Goal: Contribute content

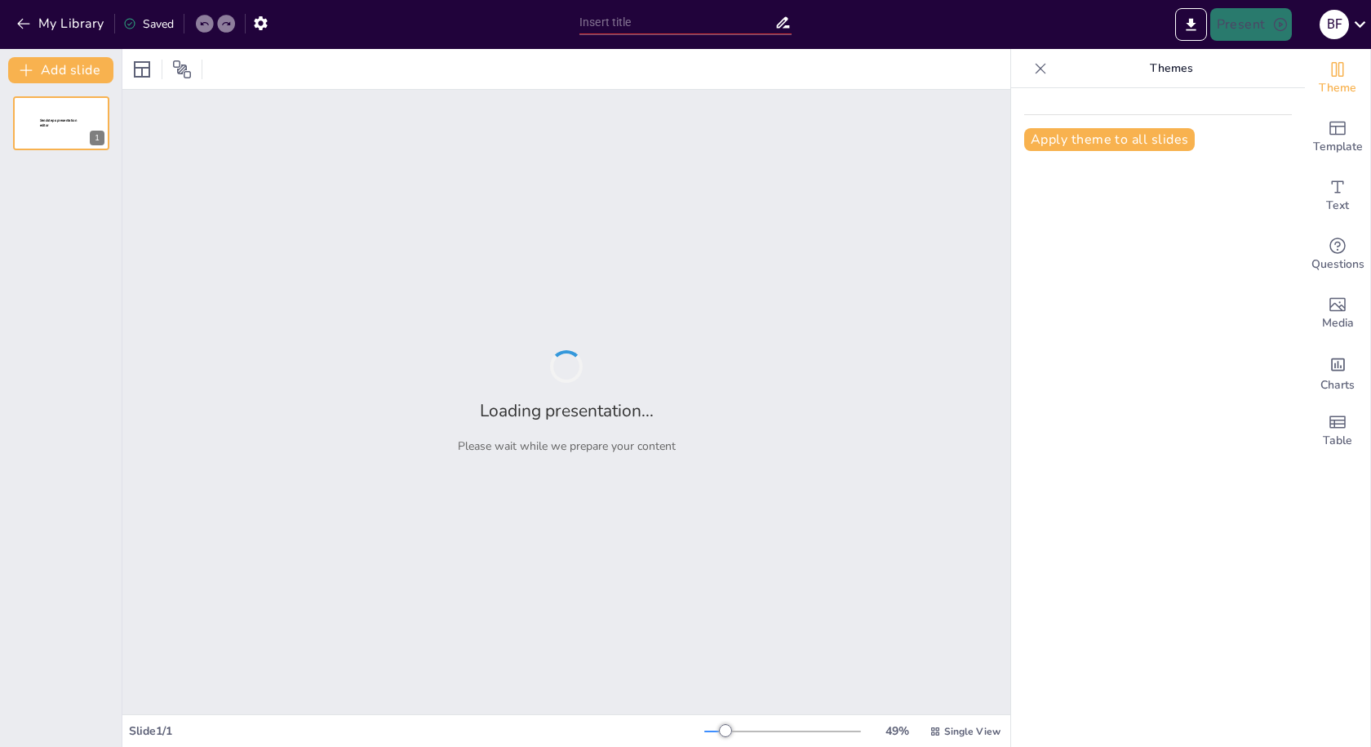
type input "Movimiento Hippie"
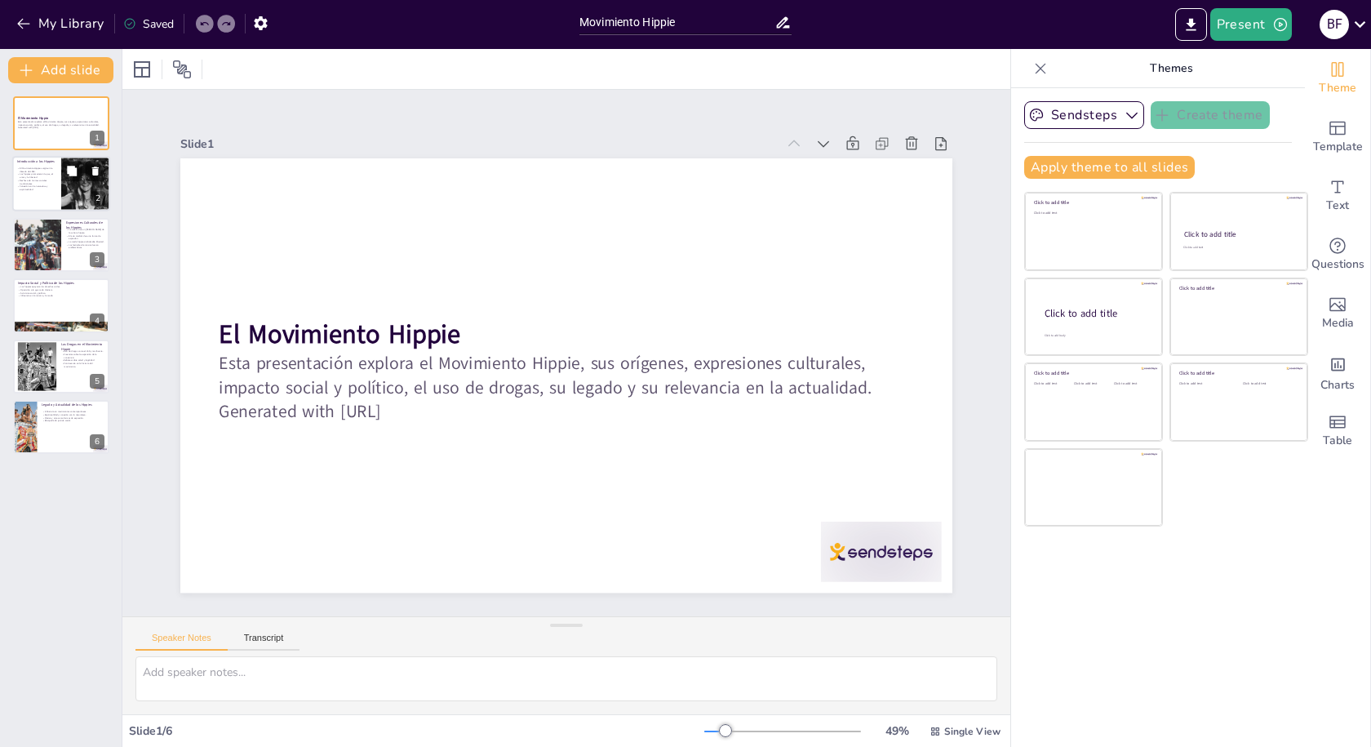
click at [70, 188] on div at bounding box center [85, 184] width 110 height 55
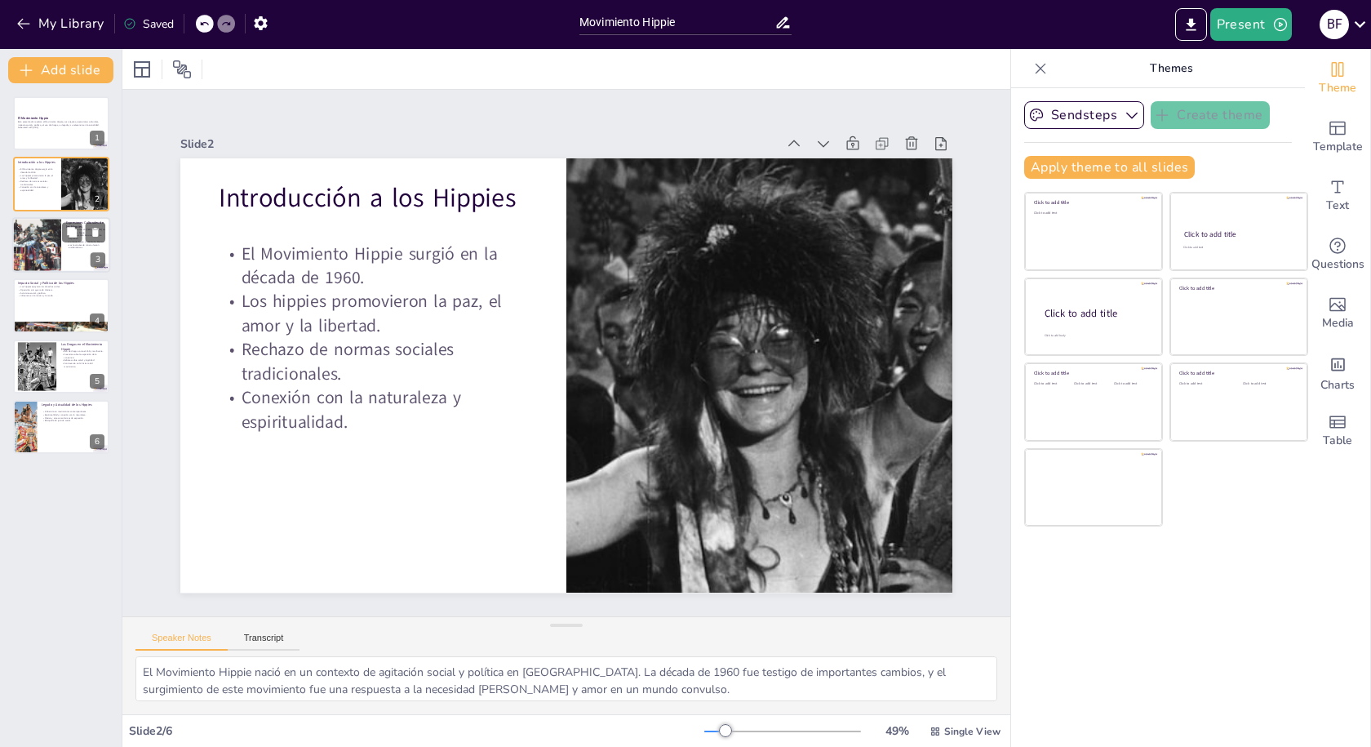
click at [54, 231] on div at bounding box center [36, 244] width 73 height 55
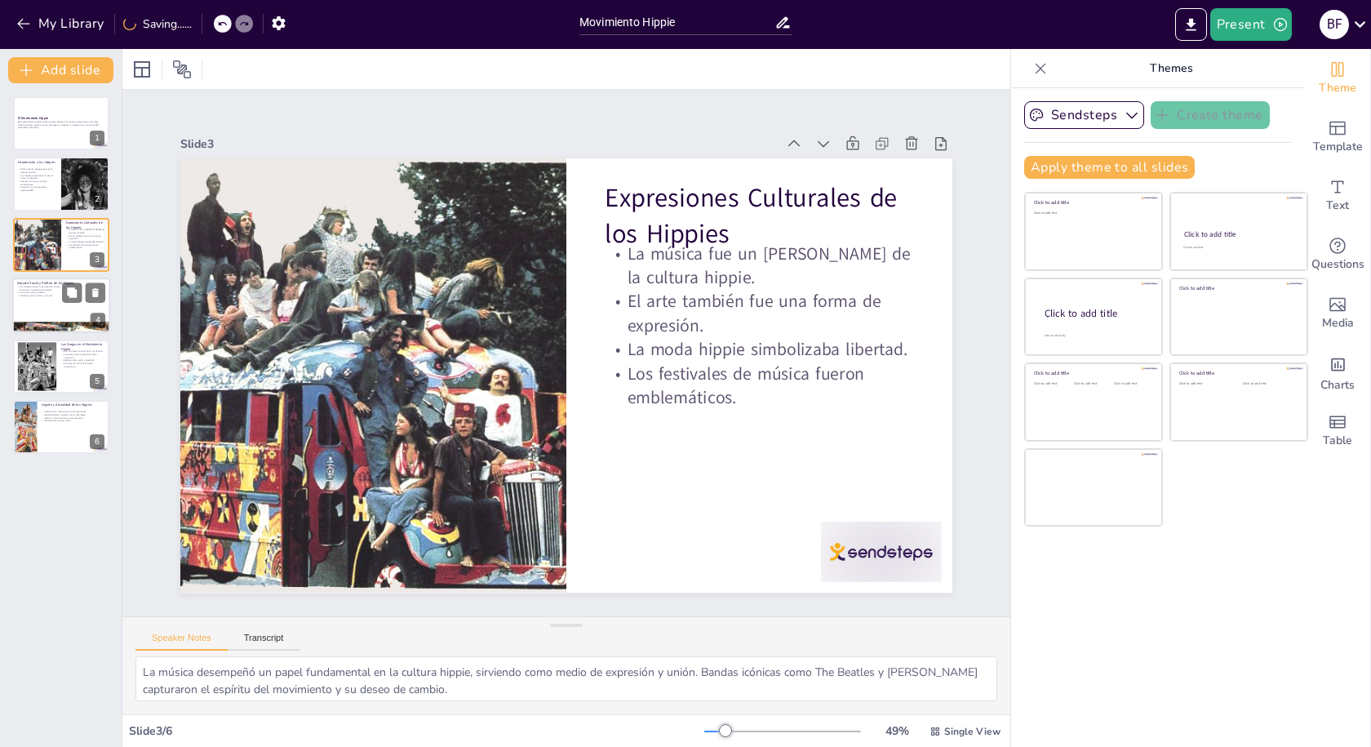
click at [54, 295] on p "Influencia en la música y la moda." at bounding box center [61, 296] width 88 height 3
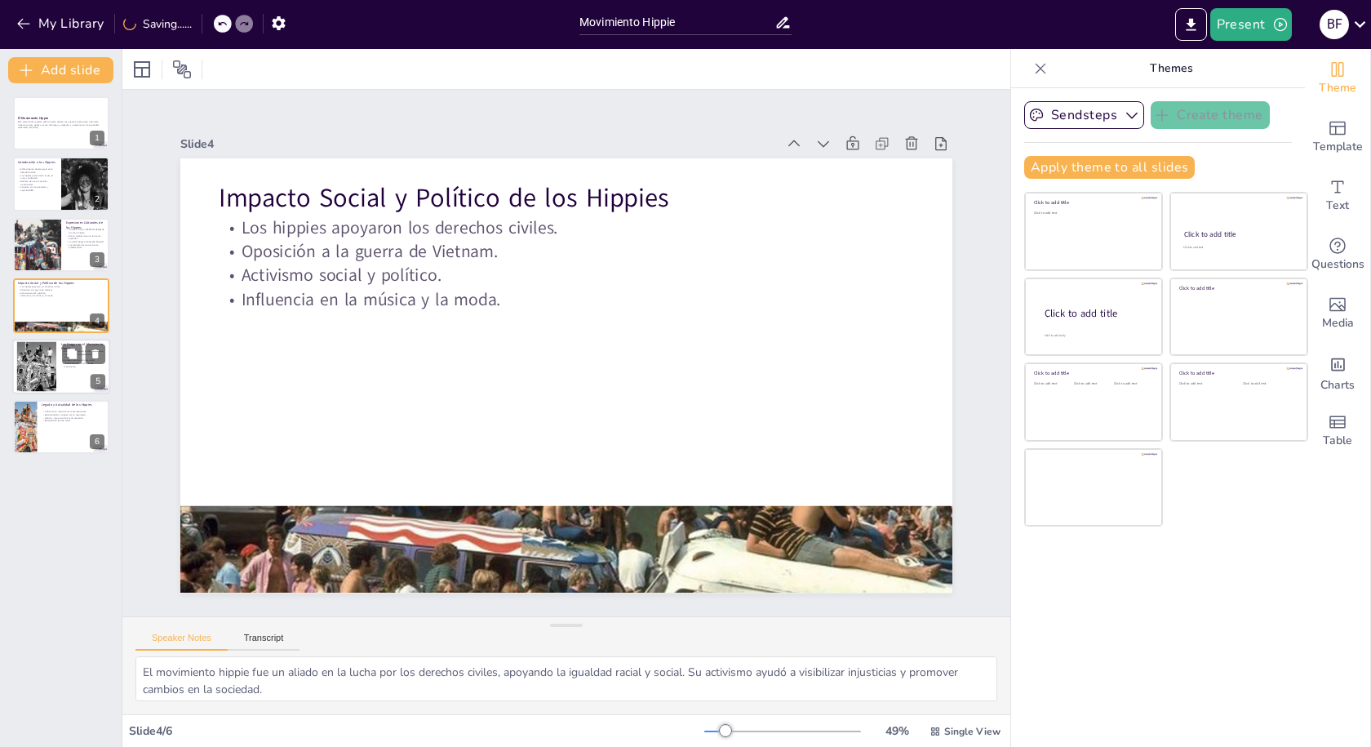
click at [47, 359] on div at bounding box center [37, 366] width 42 height 50
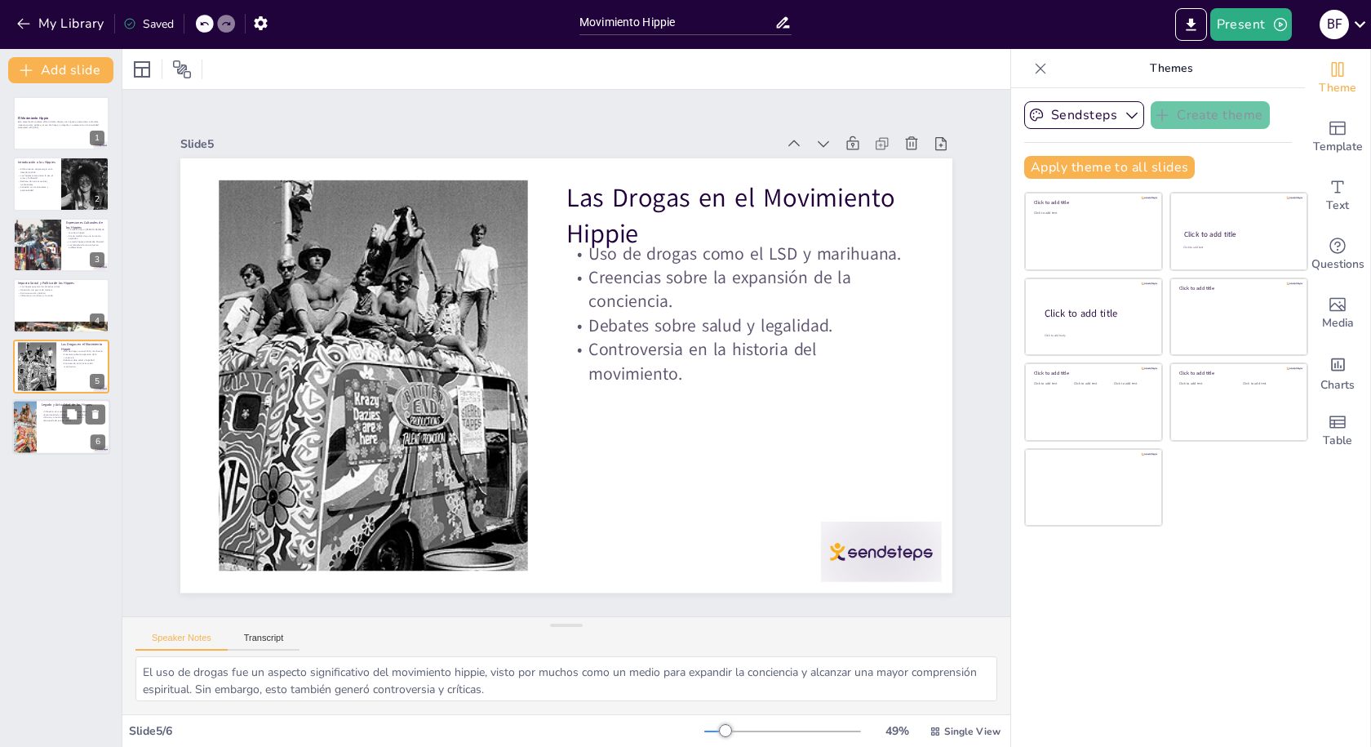
click at [53, 431] on div at bounding box center [61, 426] width 98 height 55
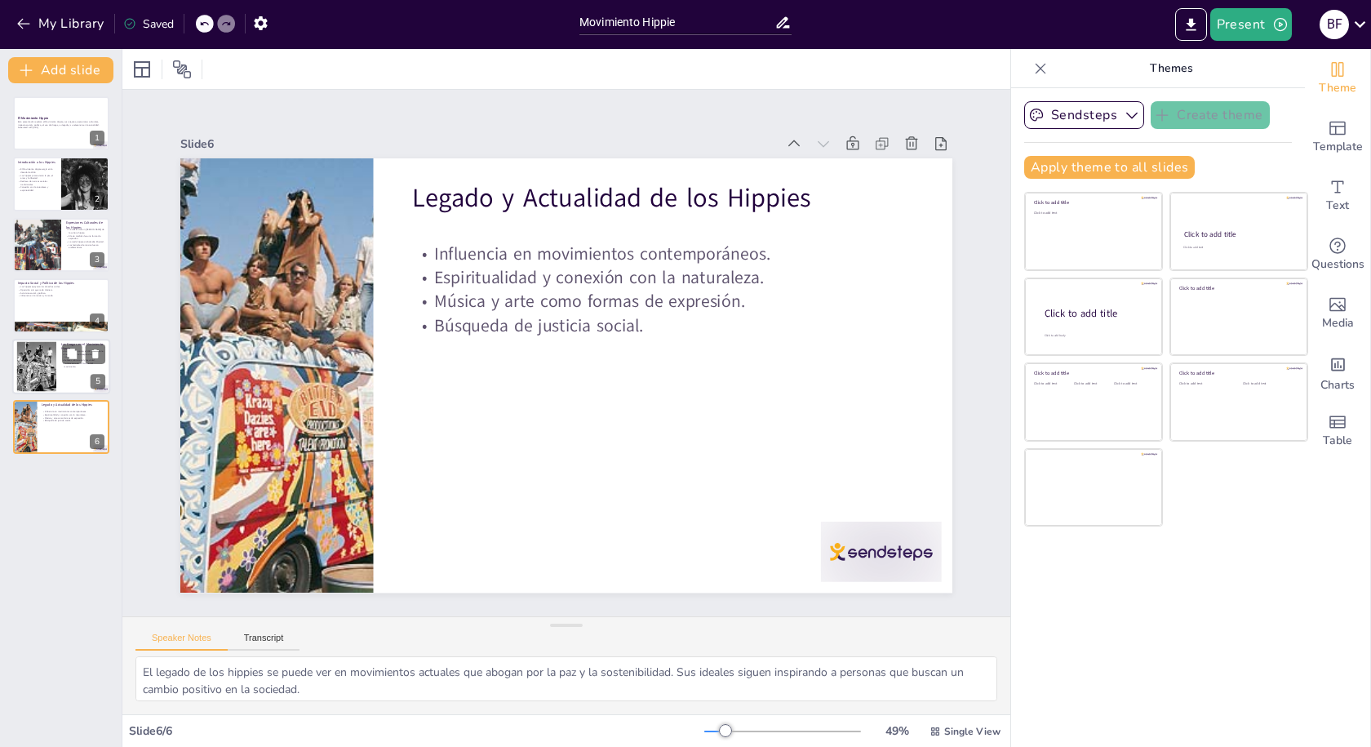
click at [42, 387] on div at bounding box center [37, 366] width 42 height 50
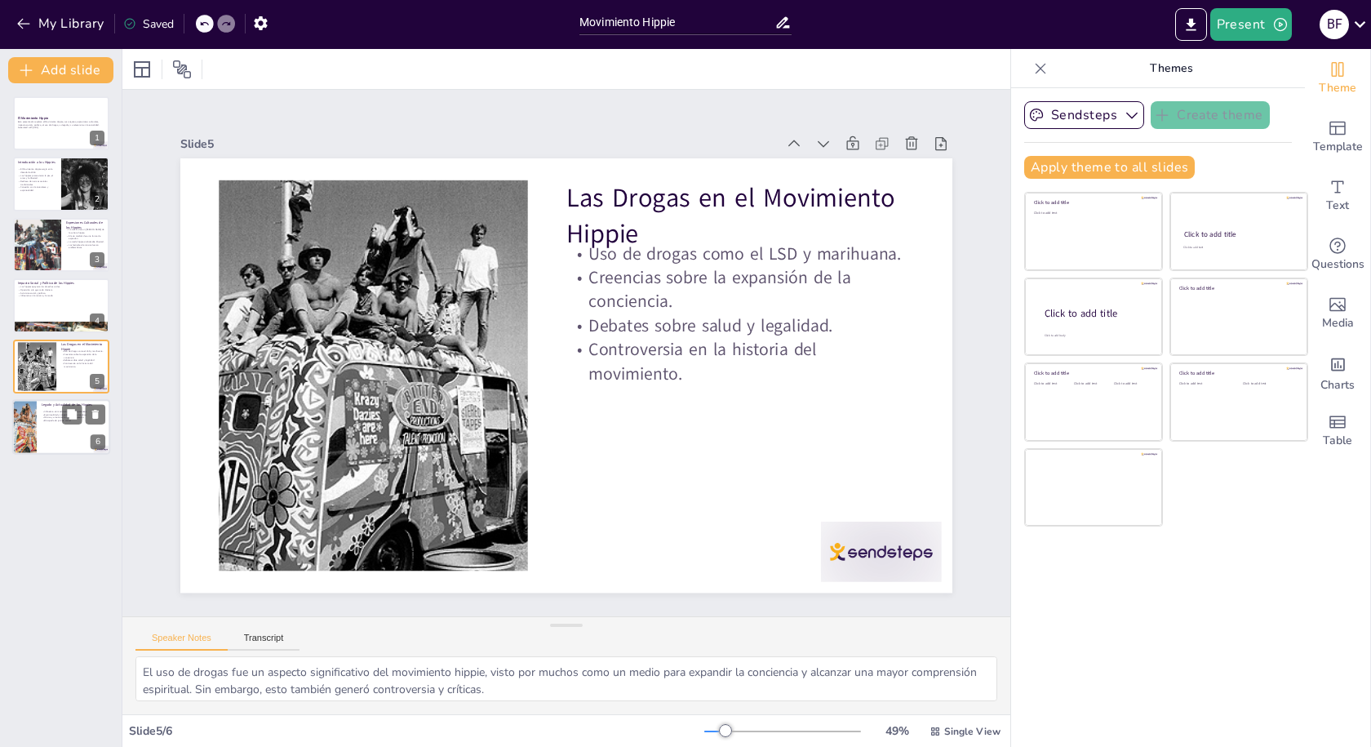
click at [55, 419] on p "Búsqueda de justicia social." at bounding box center [74, 420] width 64 height 3
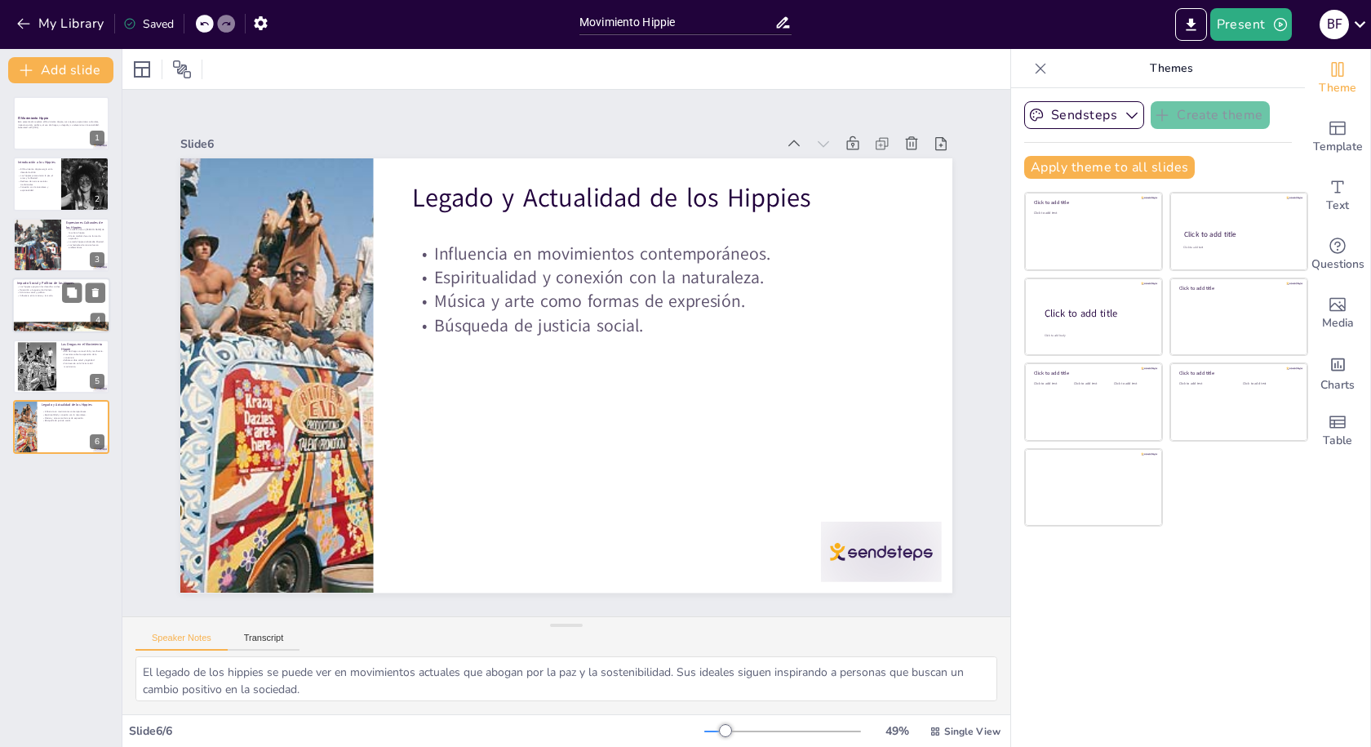
click at [42, 290] on p "Oposición a la guerra de Vietnam." at bounding box center [61, 289] width 88 height 3
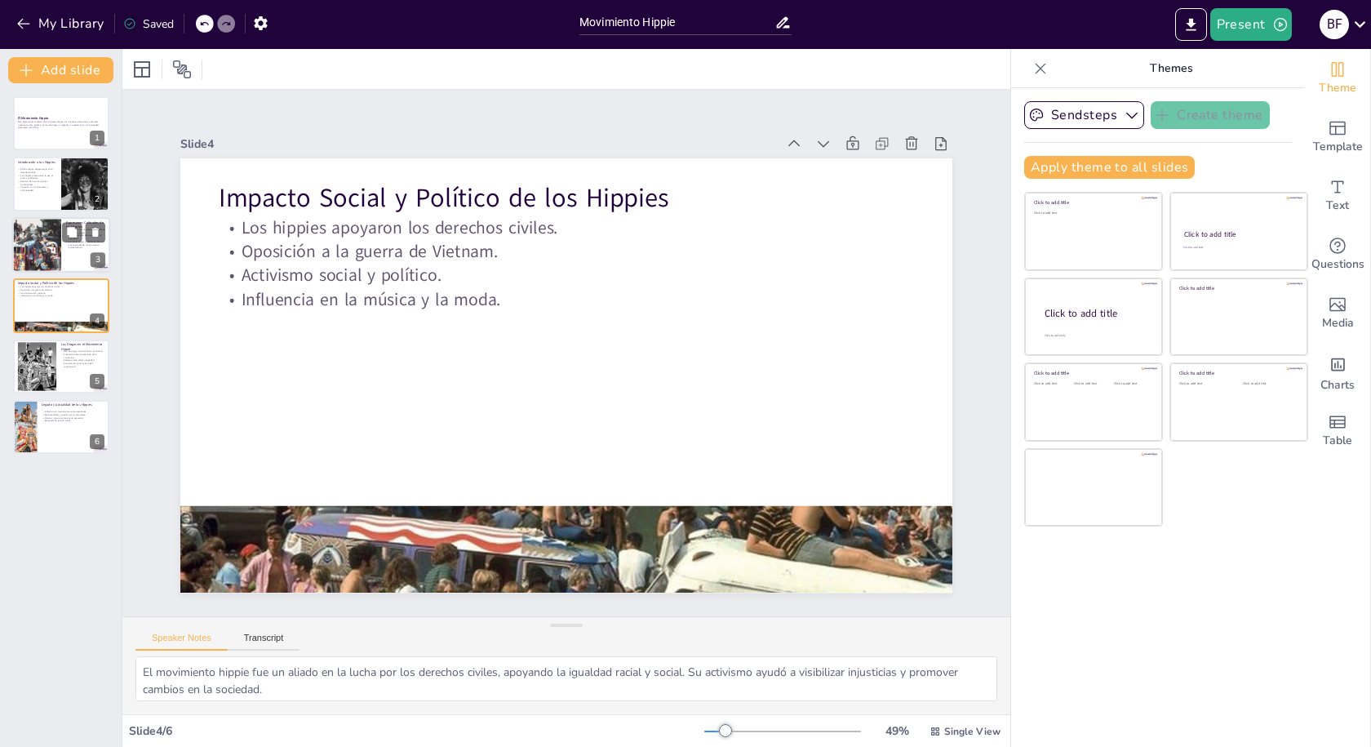
click at [47, 241] on div at bounding box center [36, 244] width 73 height 55
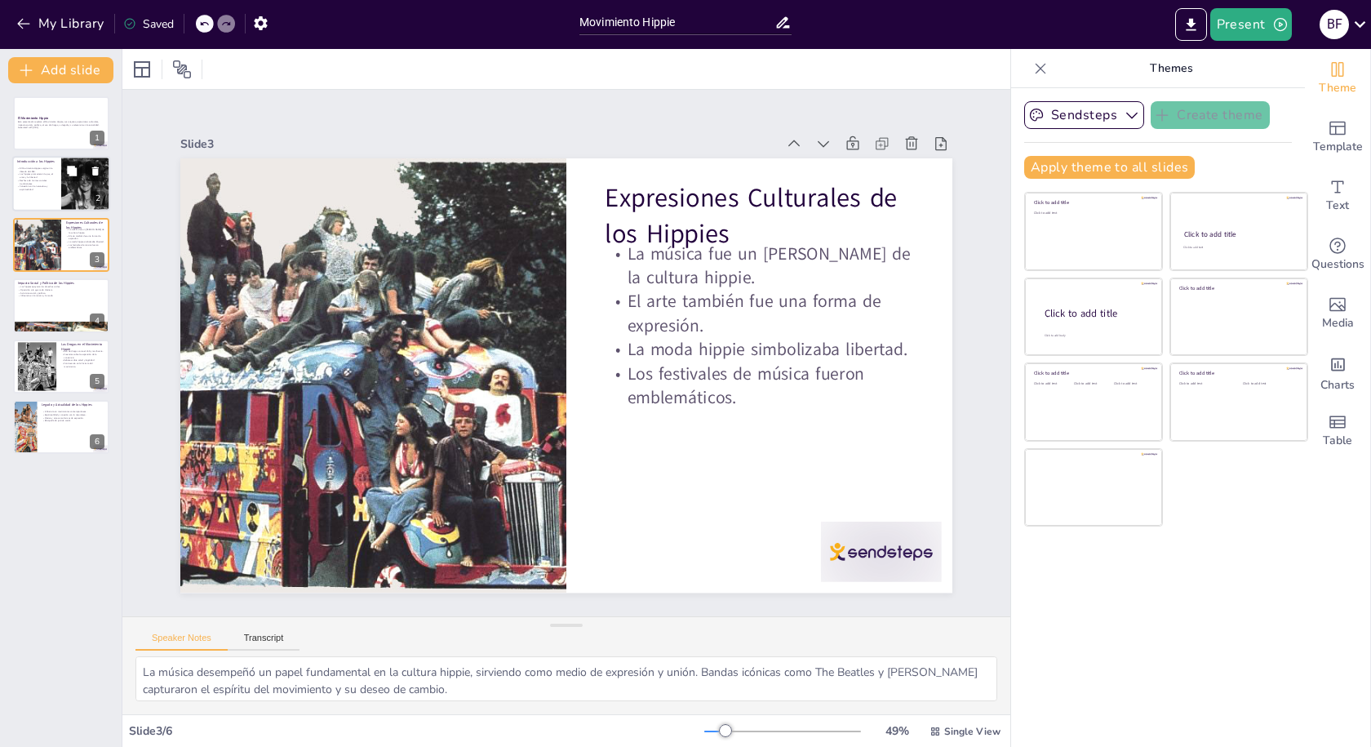
click at [48, 168] on p "El Movimiento Hippie surgió en la década de 1960." at bounding box center [36, 170] width 39 height 6
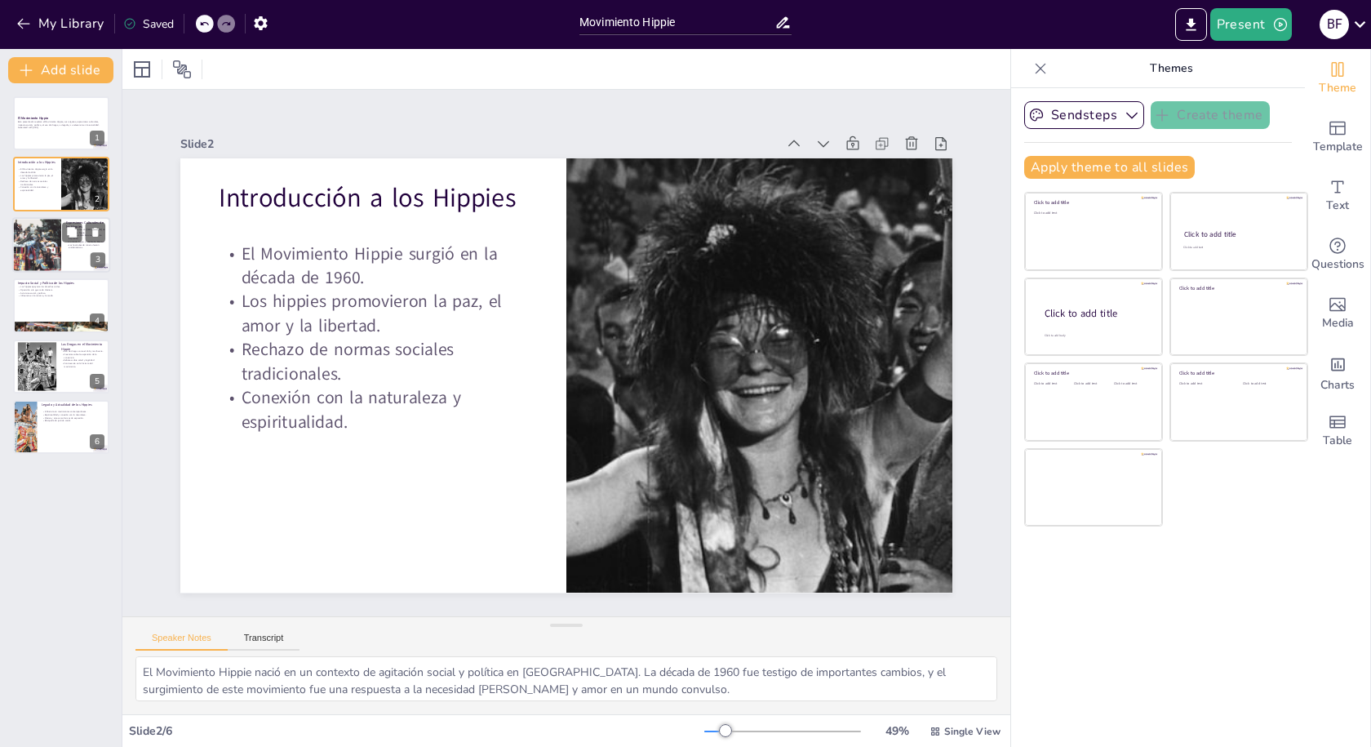
click at [42, 240] on div at bounding box center [36, 244] width 73 height 55
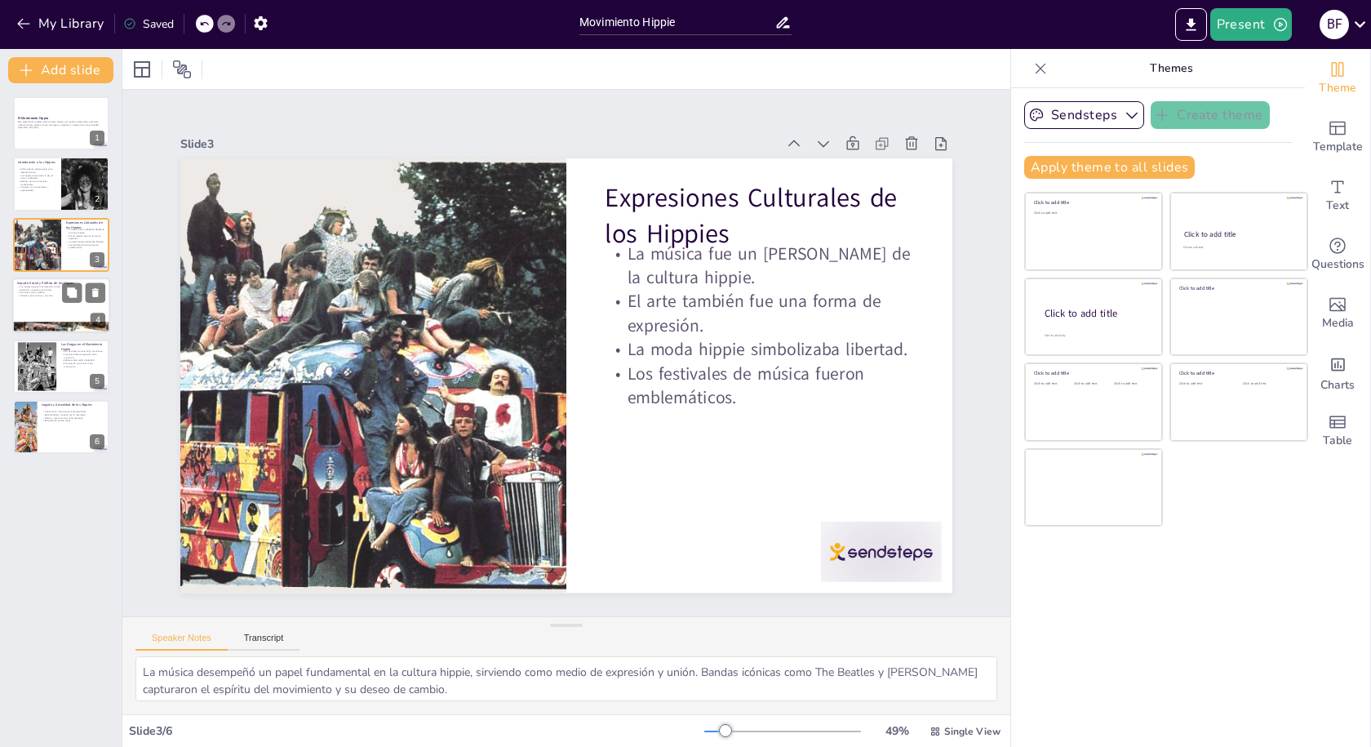
click at [46, 300] on div at bounding box center [61, 304] width 98 height 55
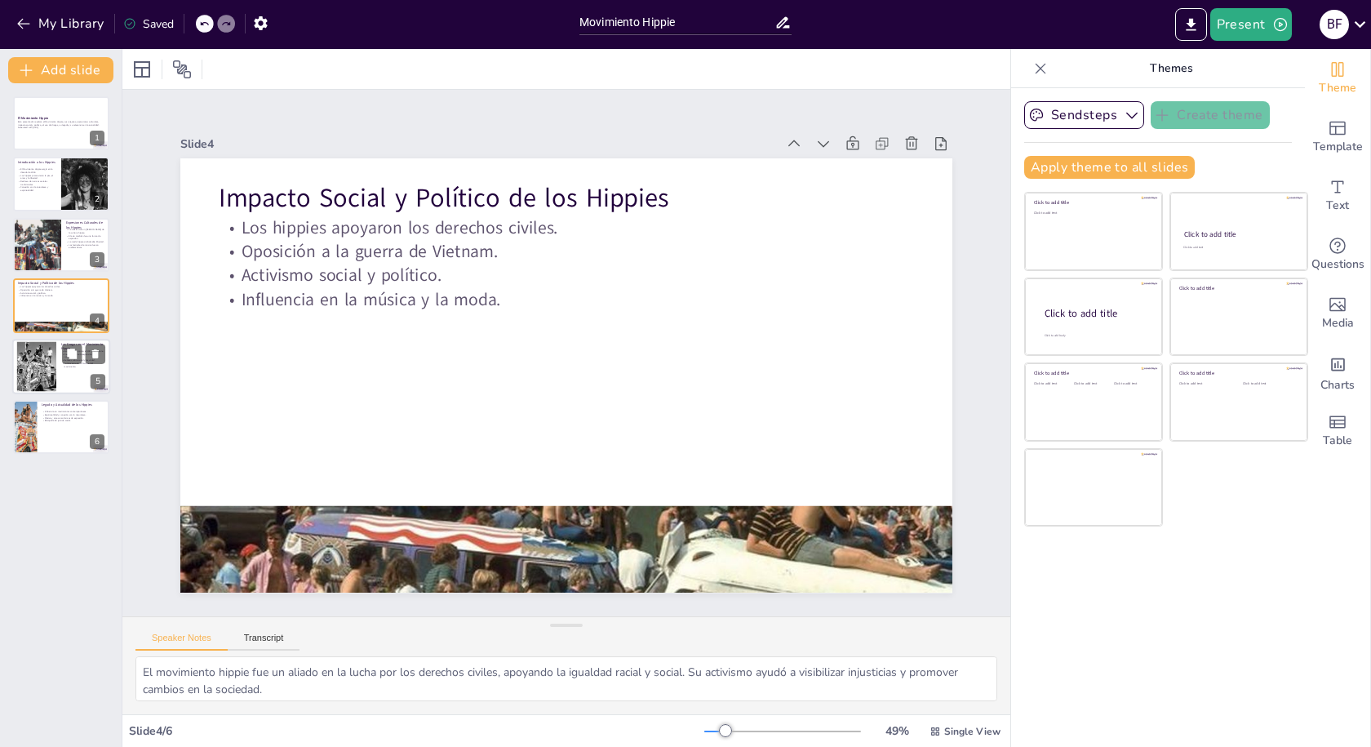
click at [44, 362] on div at bounding box center [37, 366] width 42 height 50
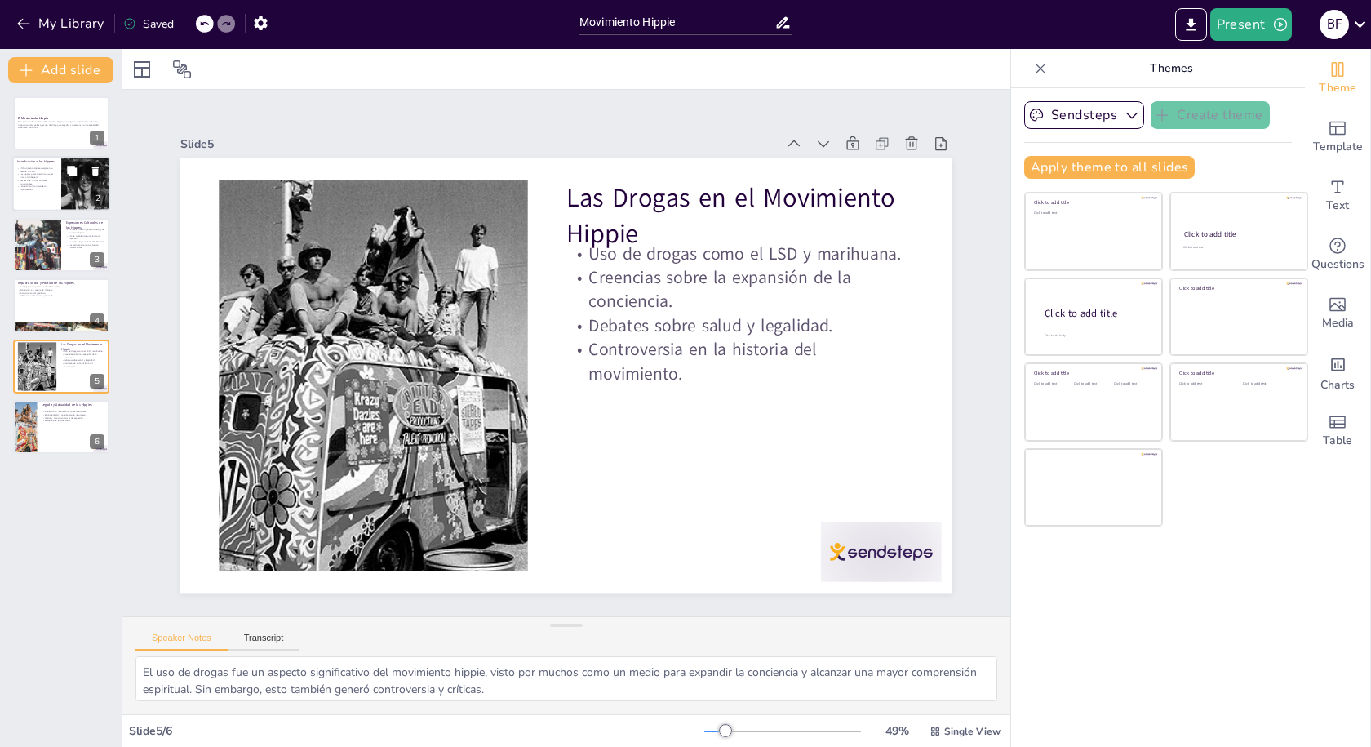
click at [41, 175] on p "Los hippies promovieron la paz, el amor y la libertad." at bounding box center [36, 176] width 39 height 6
type textarea "El Movimiento Hippie nació en un contexto de agitación social y política en [GE…"
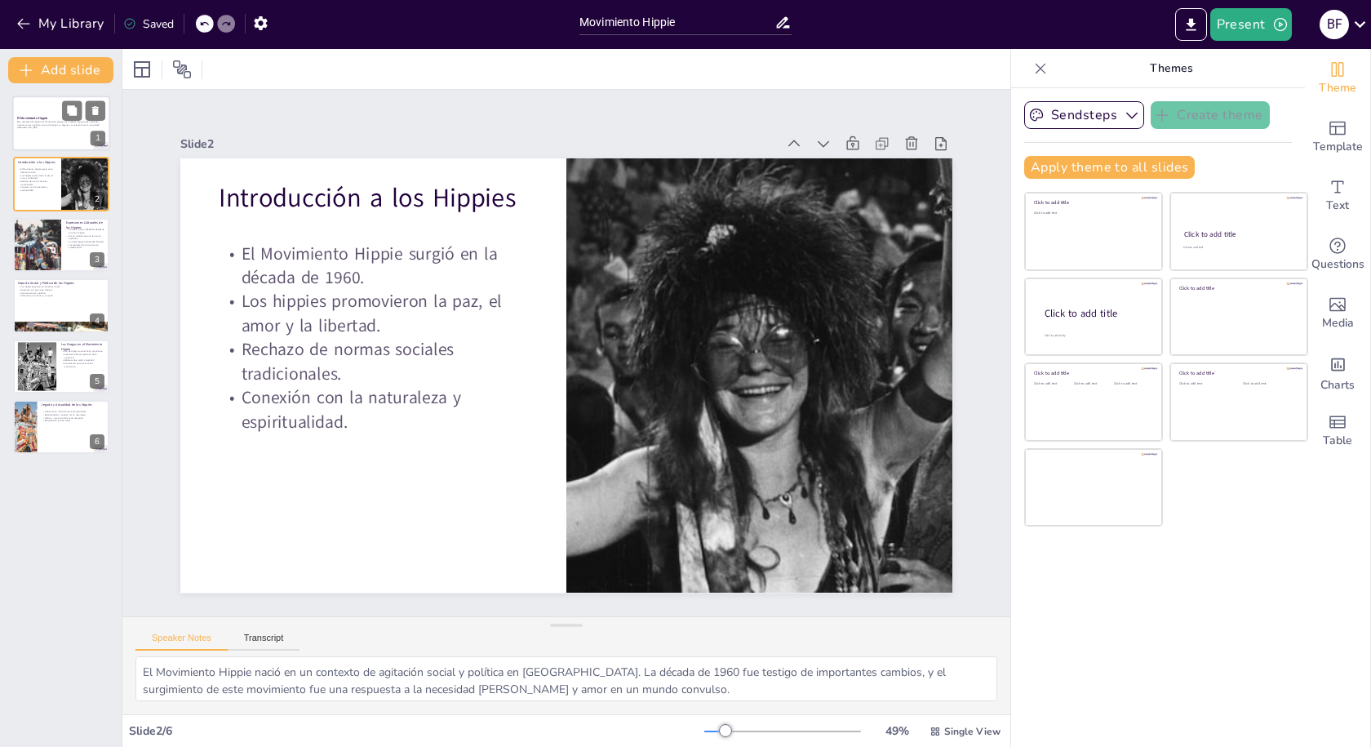
click at [50, 126] on p "Esta presentación explora el Movimiento Hippie, sus orígenes, expresiones cultu…" at bounding box center [61, 123] width 88 height 6
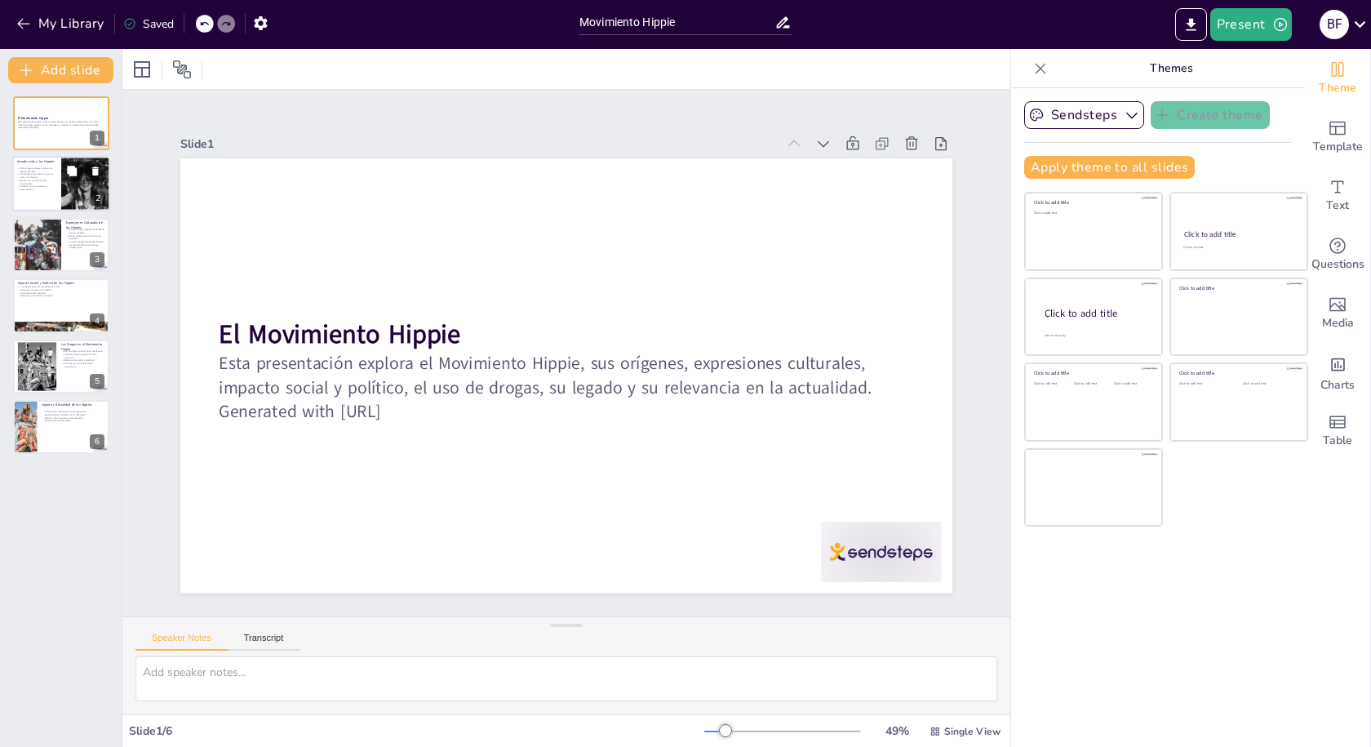
click at [41, 190] on p "Conexión con la naturaleza y espiritualidad." at bounding box center [36, 188] width 39 height 6
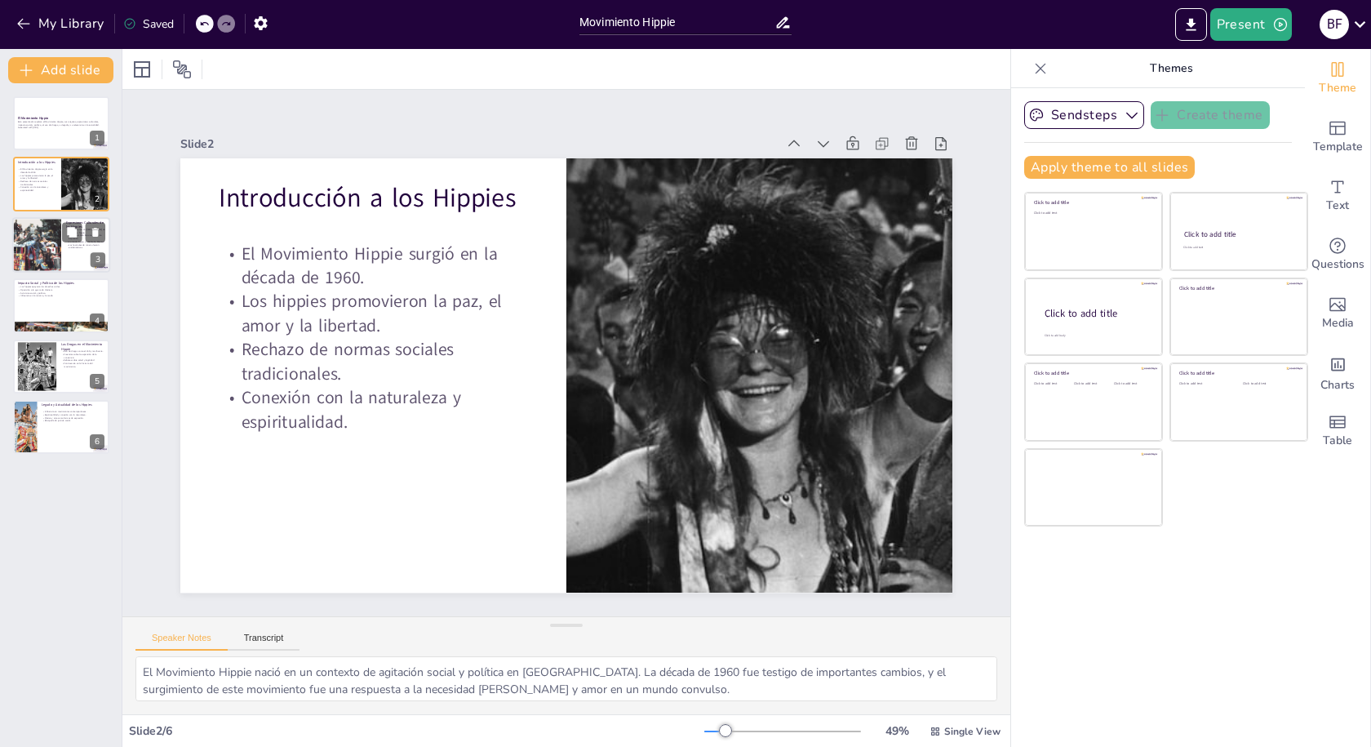
click at [61, 232] on div at bounding box center [61, 244] width 98 height 55
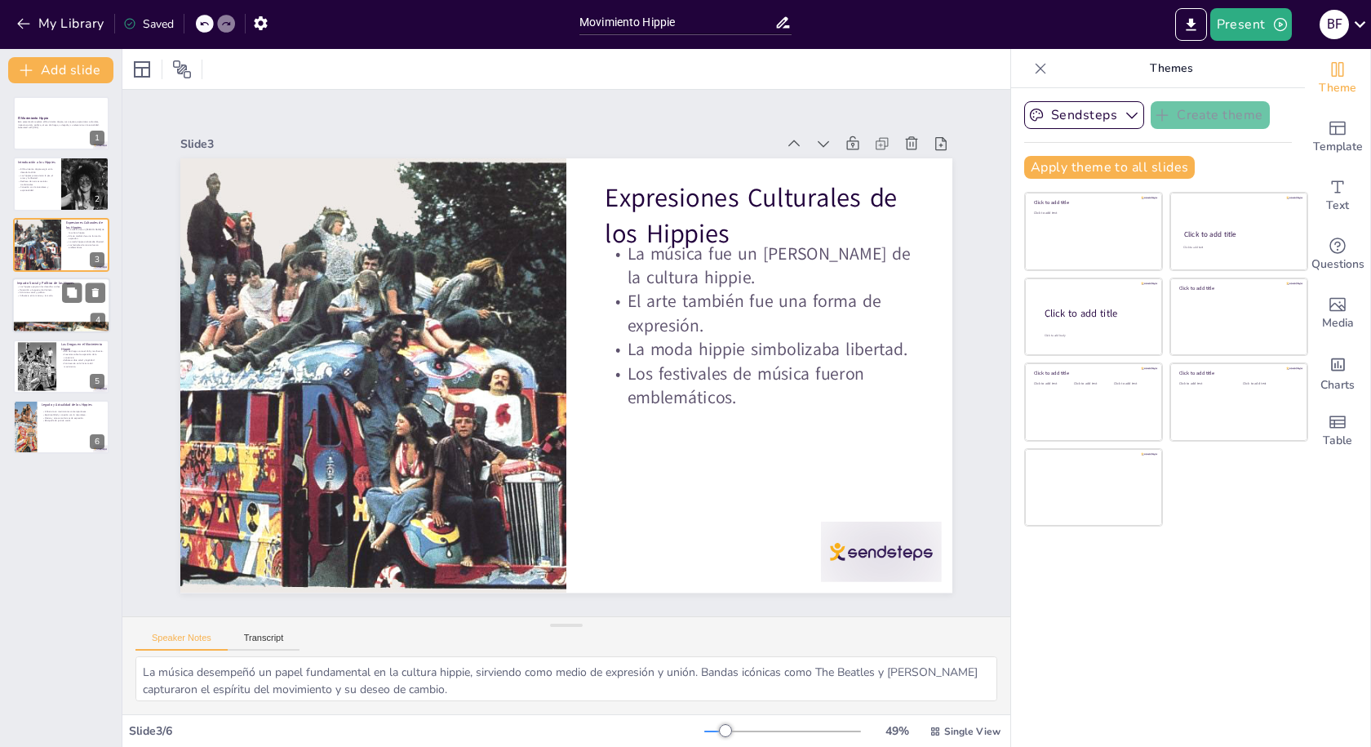
click at [46, 314] on div at bounding box center [61, 304] width 98 height 55
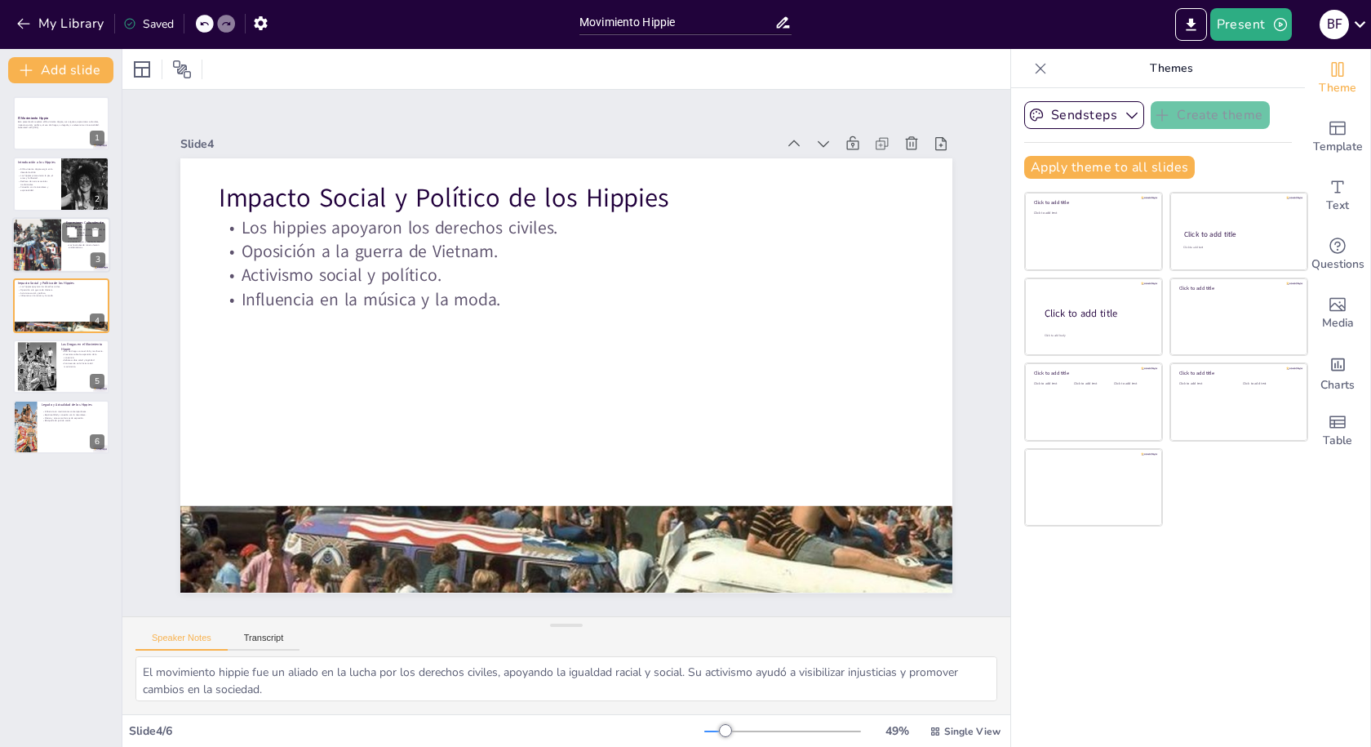
click at [27, 253] on div at bounding box center [36, 244] width 73 height 55
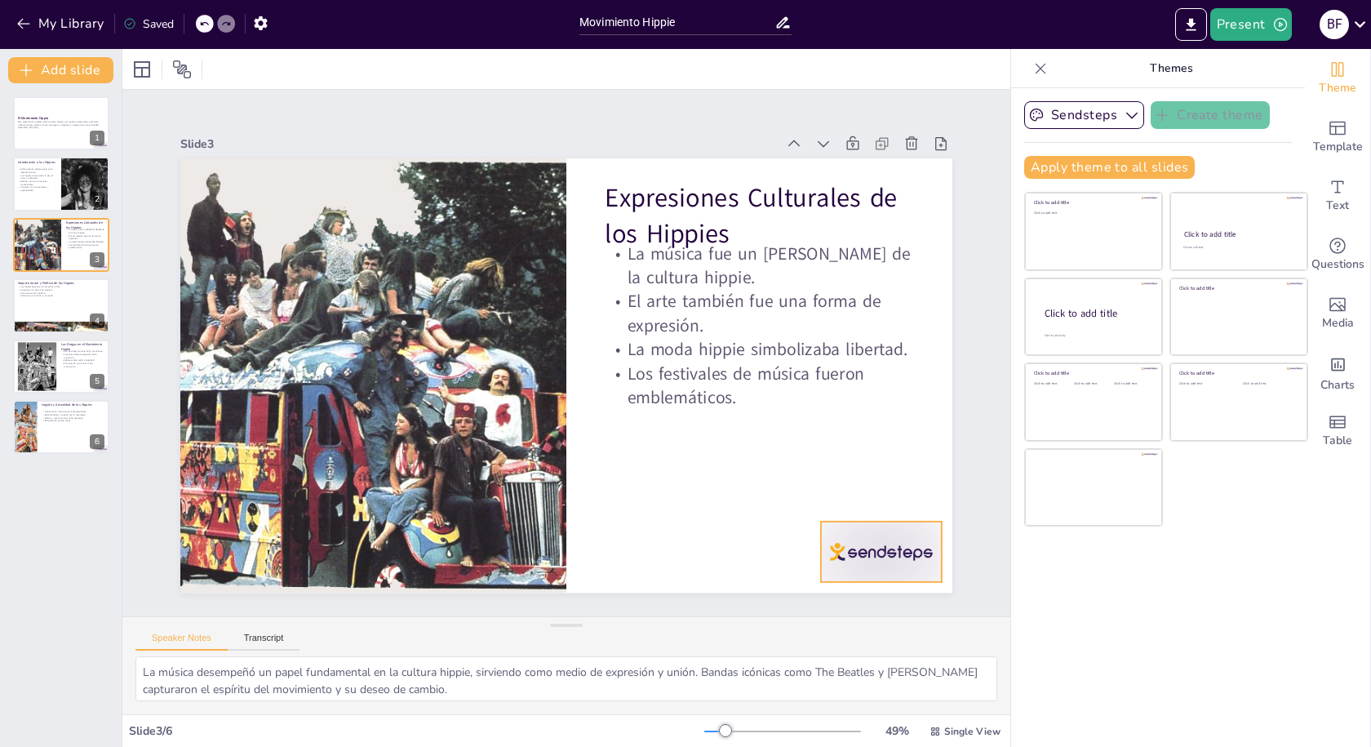
click at [874, 388] on div at bounding box center [937, 328] width 133 height 120
click at [440, 671] on icon at bounding box center [430, 681] width 20 height 20
click at [29, 306] on div at bounding box center [61, 304] width 98 height 55
type textarea "El movimiento hippie fue un aliado en la lucha por los derechos civiles, apoyan…"
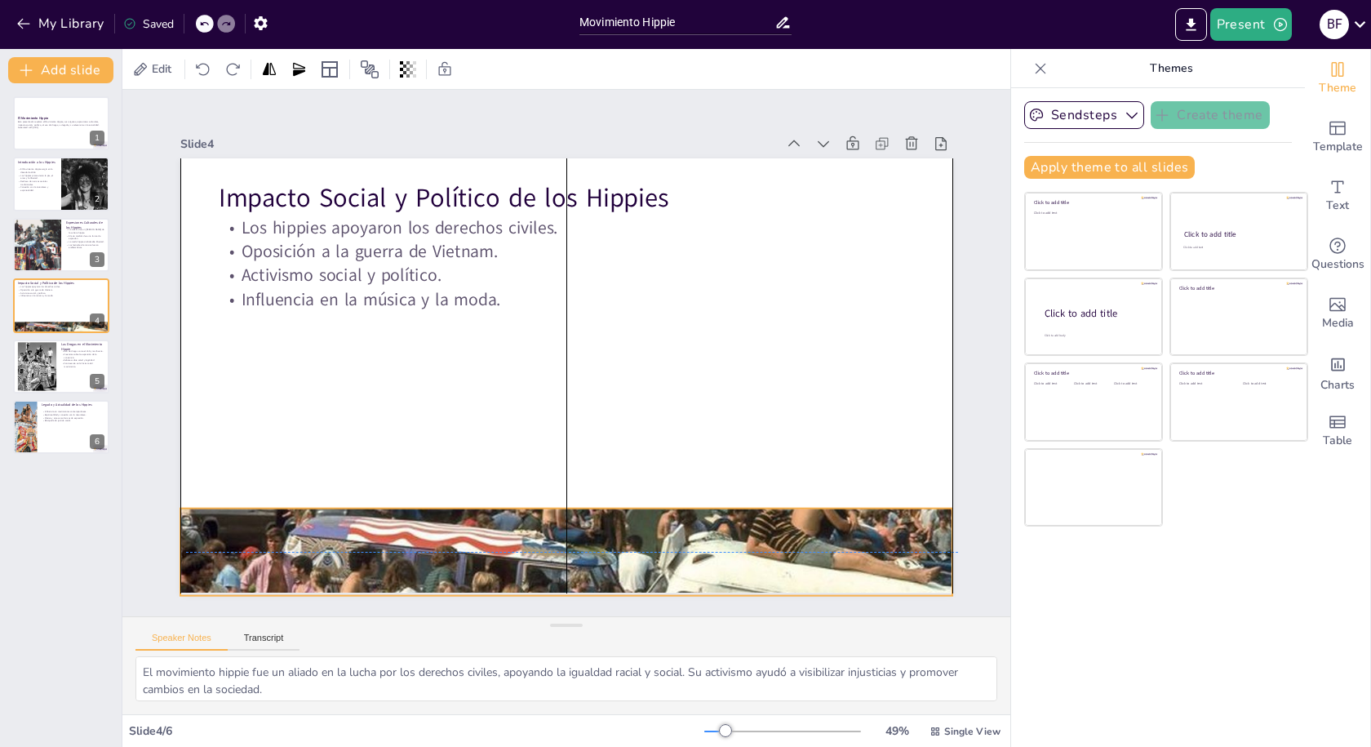
click at [468, 512] on div at bounding box center [760, 311] width 585 height 845
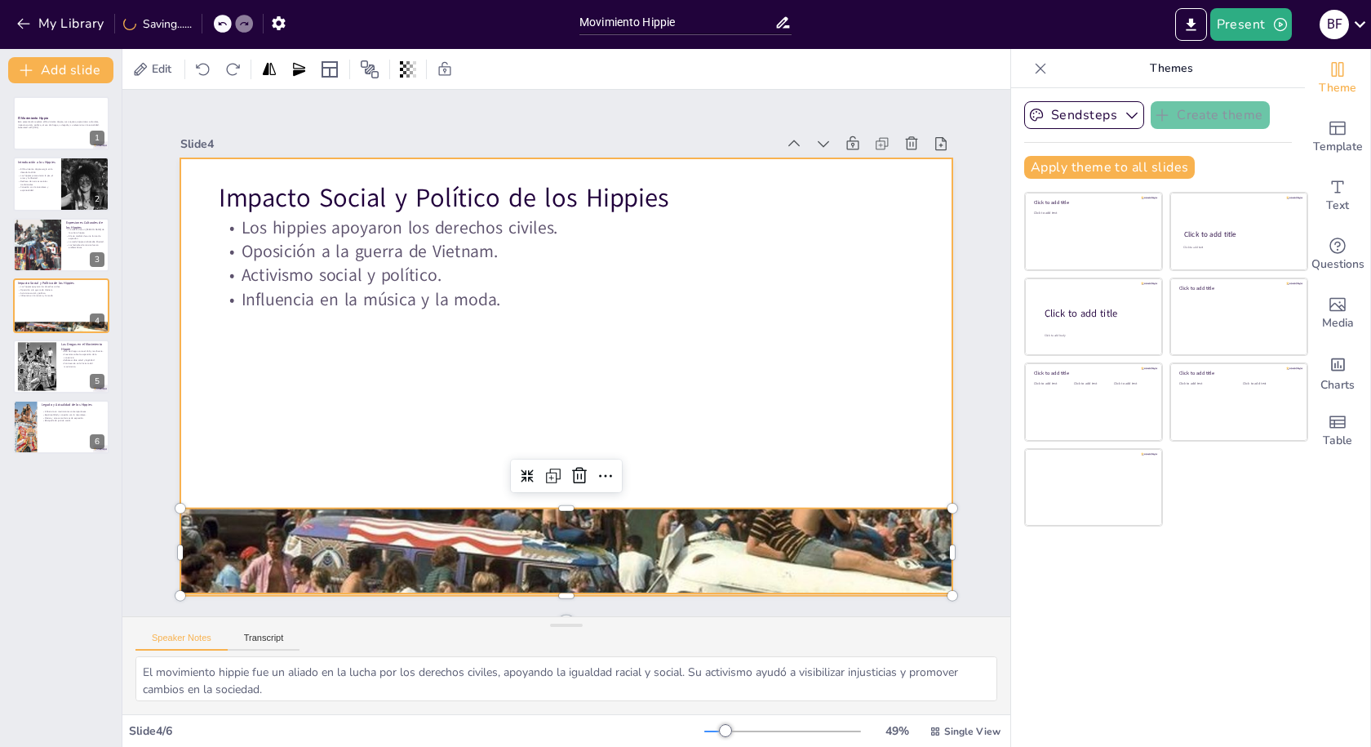
scroll to position [24, 0]
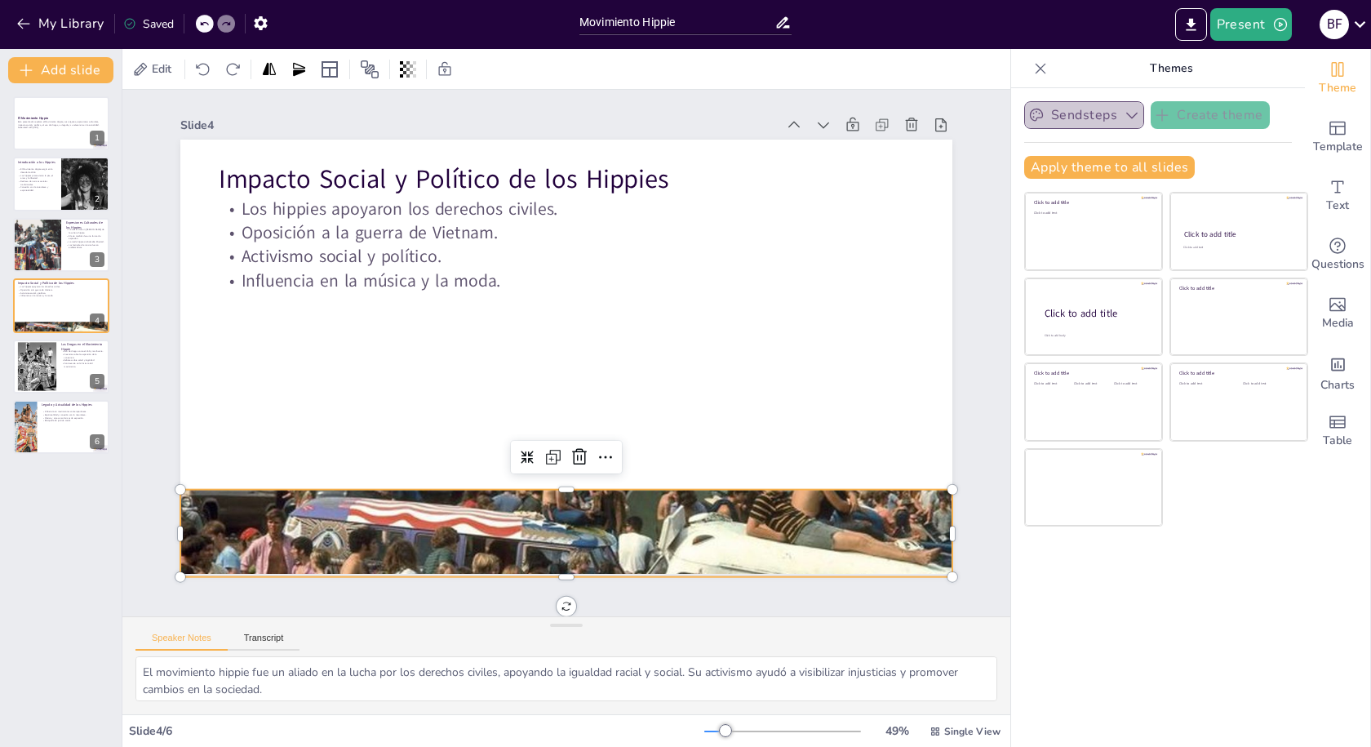
click at [1106, 118] on button "Sendsteps" at bounding box center [1084, 115] width 120 height 28
click at [29, 144] on div at bounding box center [61, 122] width 98 height 55
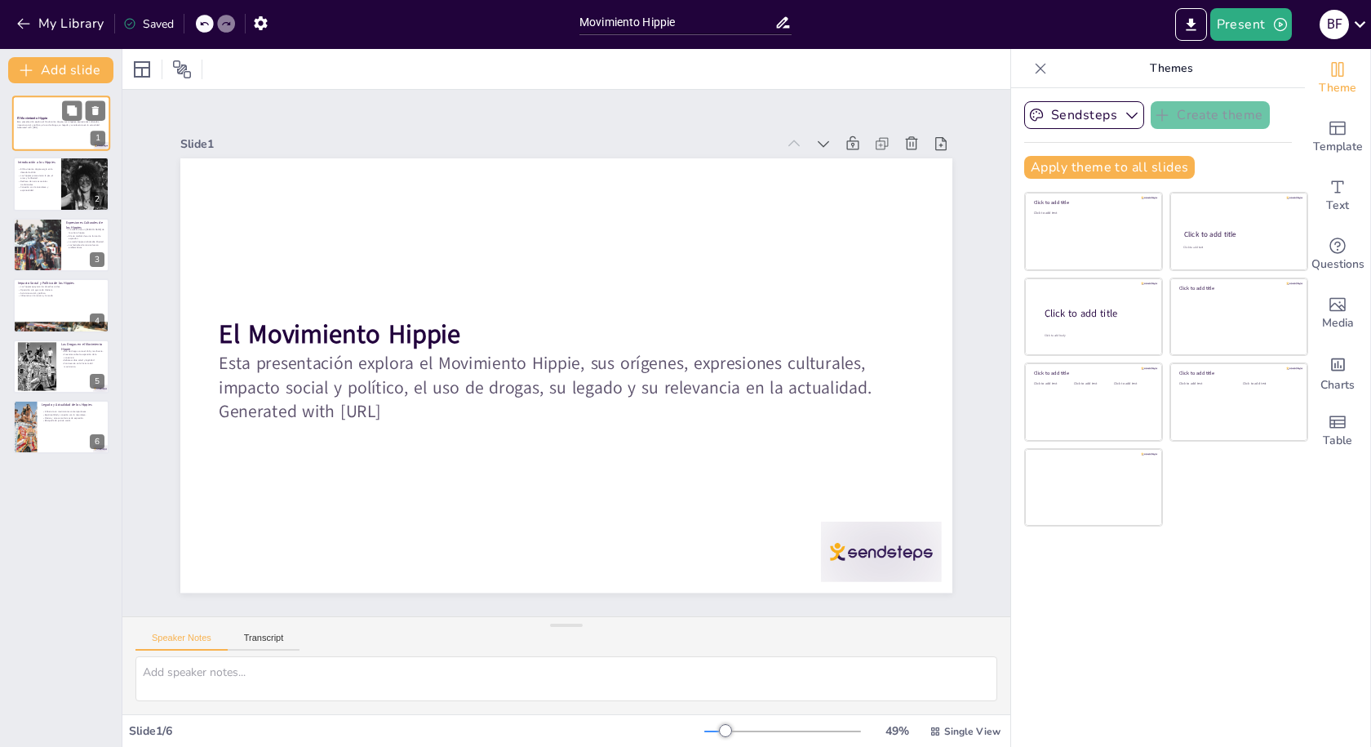
scroll to position [0, 0]
click at [70, 181] on div at bounding box center [85, 184] width 110 height 55
type textarea "El Movimiento Hippie nació en un contexto de agitación social y política en [GE…"
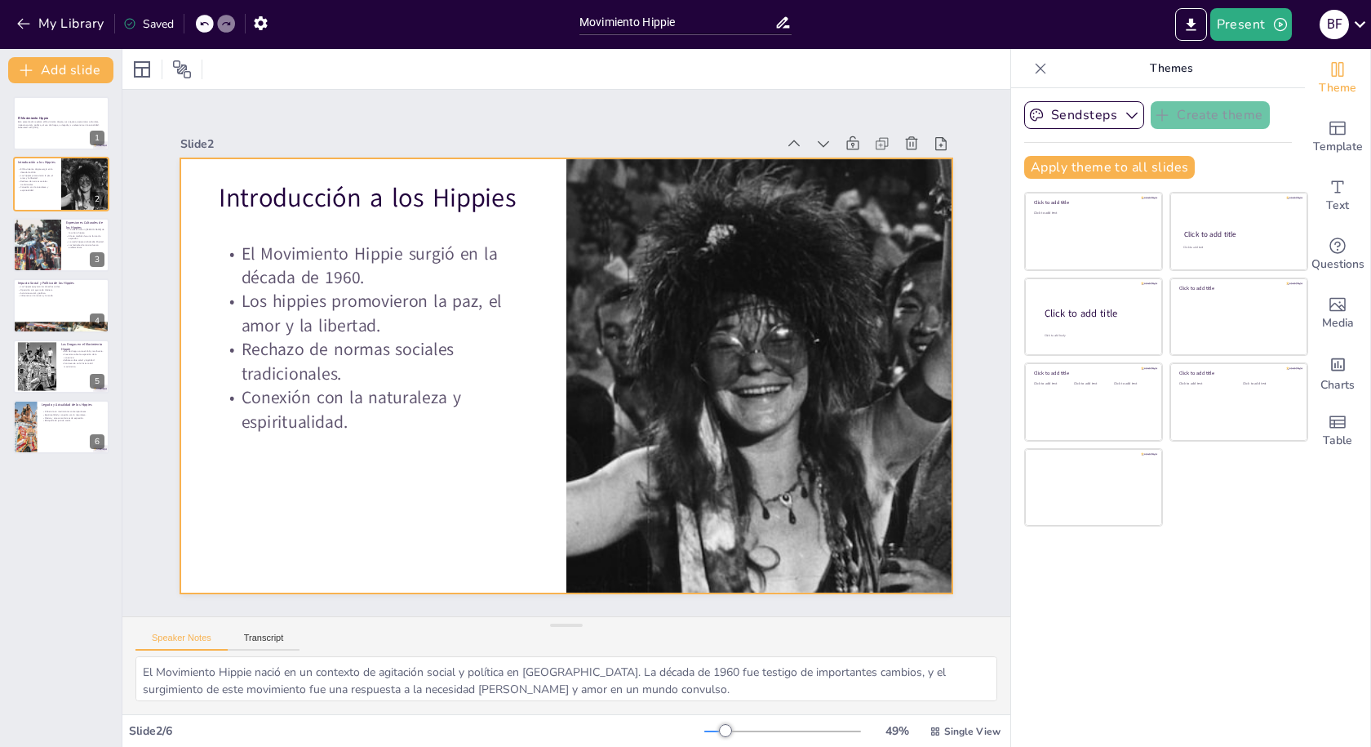
click at [326, 261] on div at bounding box center [543, 353] width 434 height 772
click at [1332, 133] on icon "Add ready made slides" at bounding box center [1338, 128] width 20 height 20
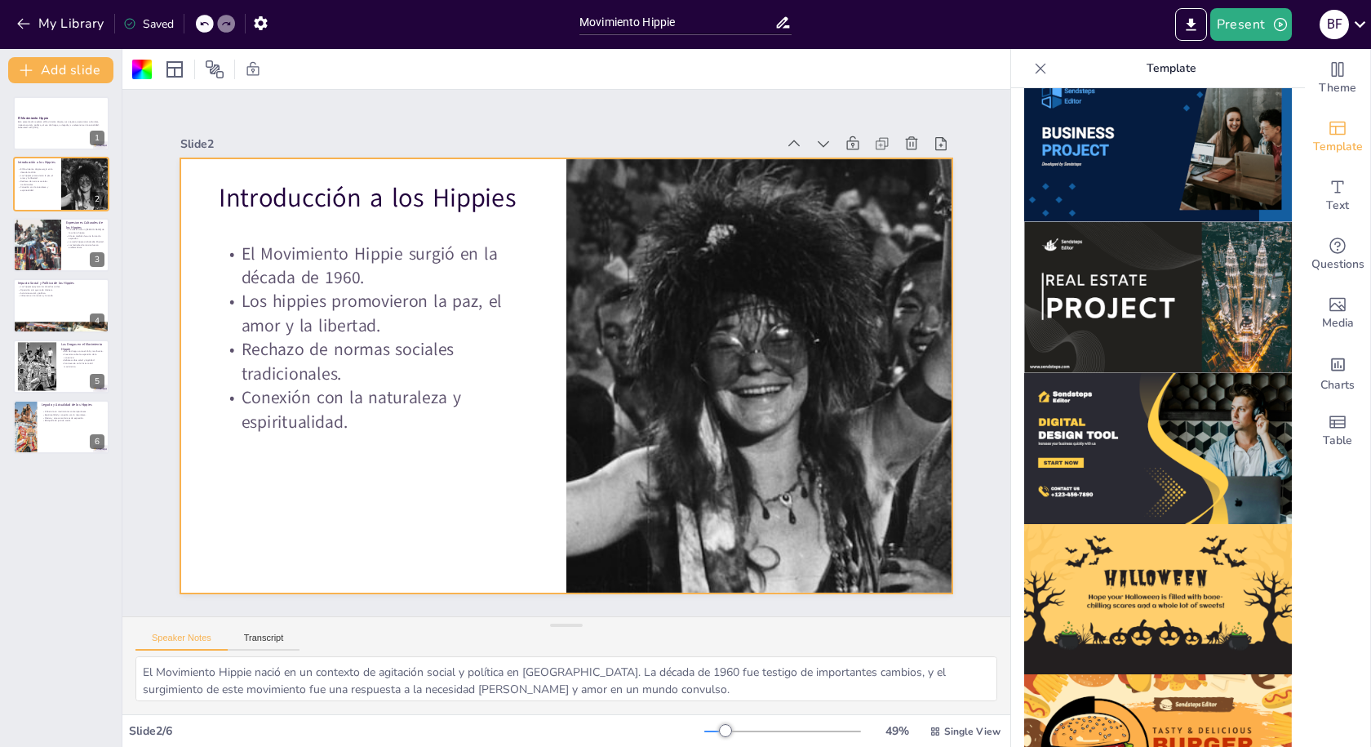
scroll to position [1414, 0]
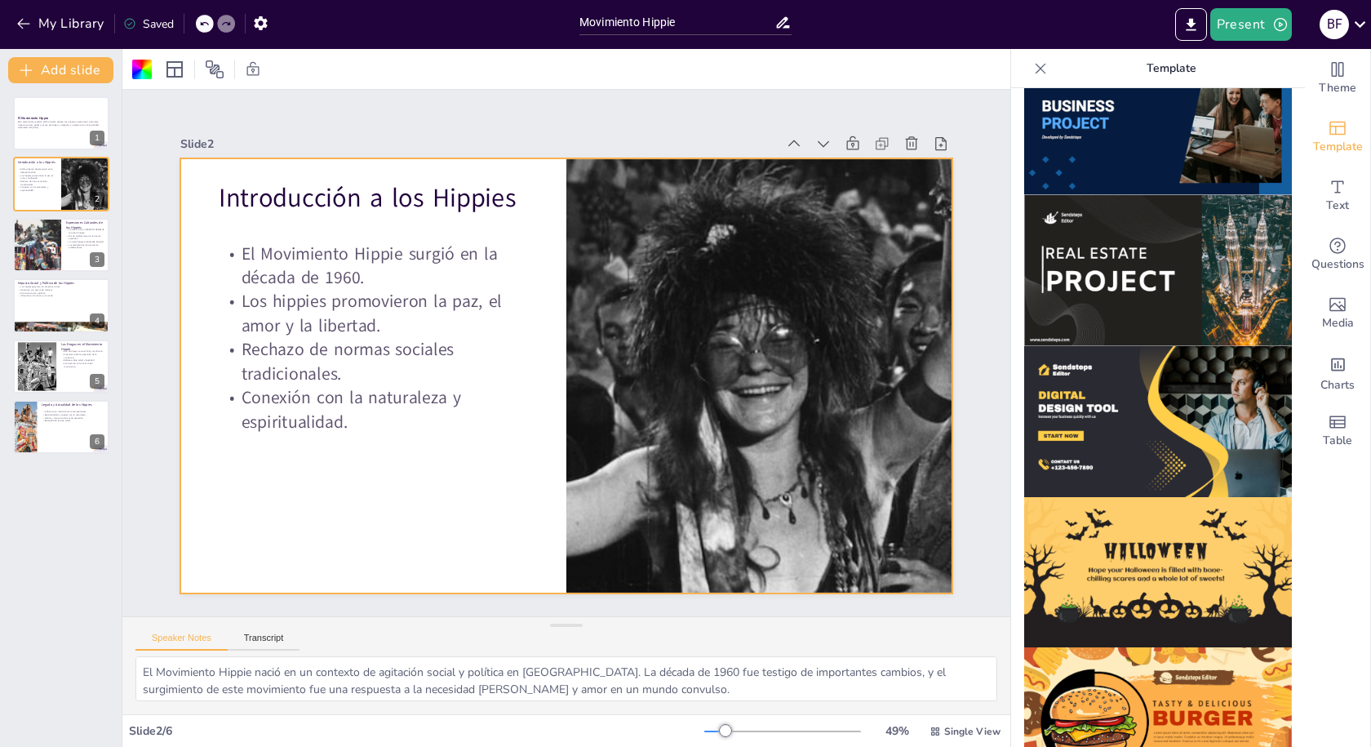
click at [1082, 246] on img at bounding box center [1158, 270] width 268 height 151
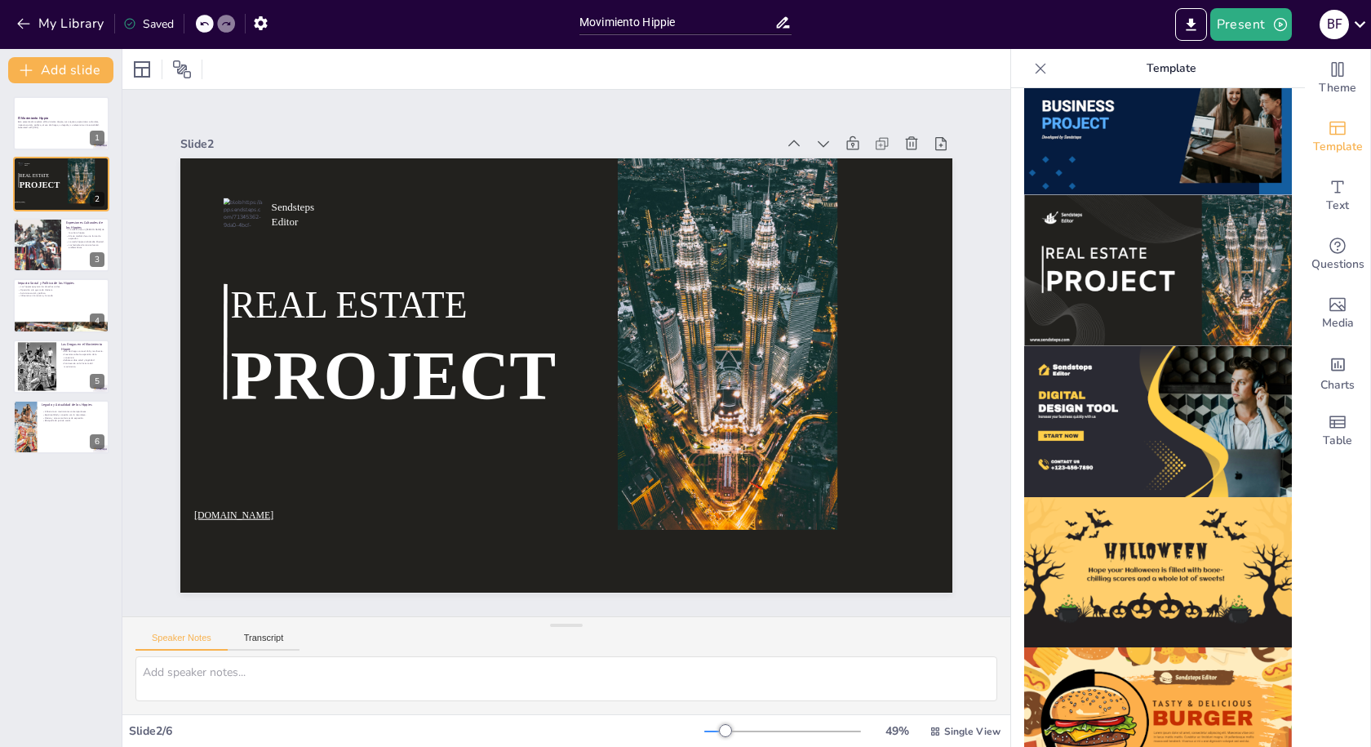
click at [1067, 116] on img at bounding box center [1158, 119] width 268 height 151
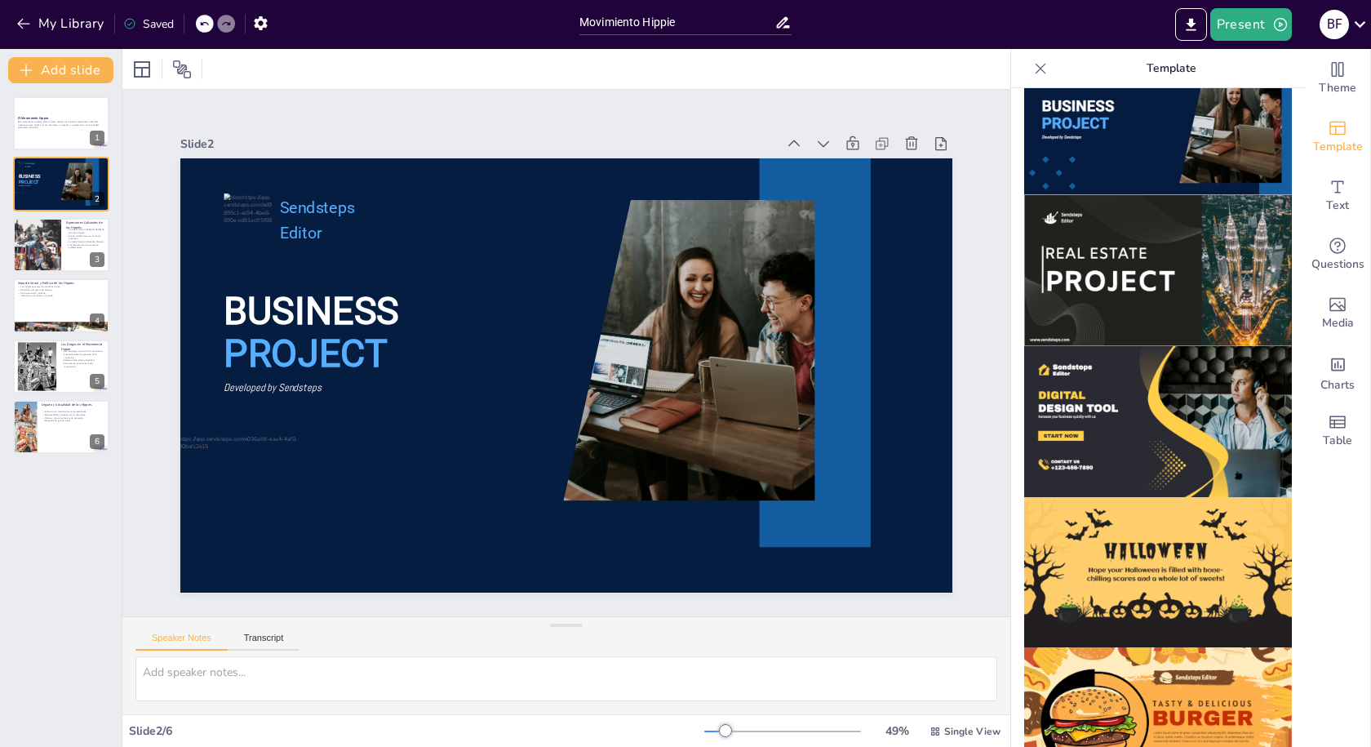
click at [1089, 225] on img at bounding box center [1158, 270] width 268 height 151
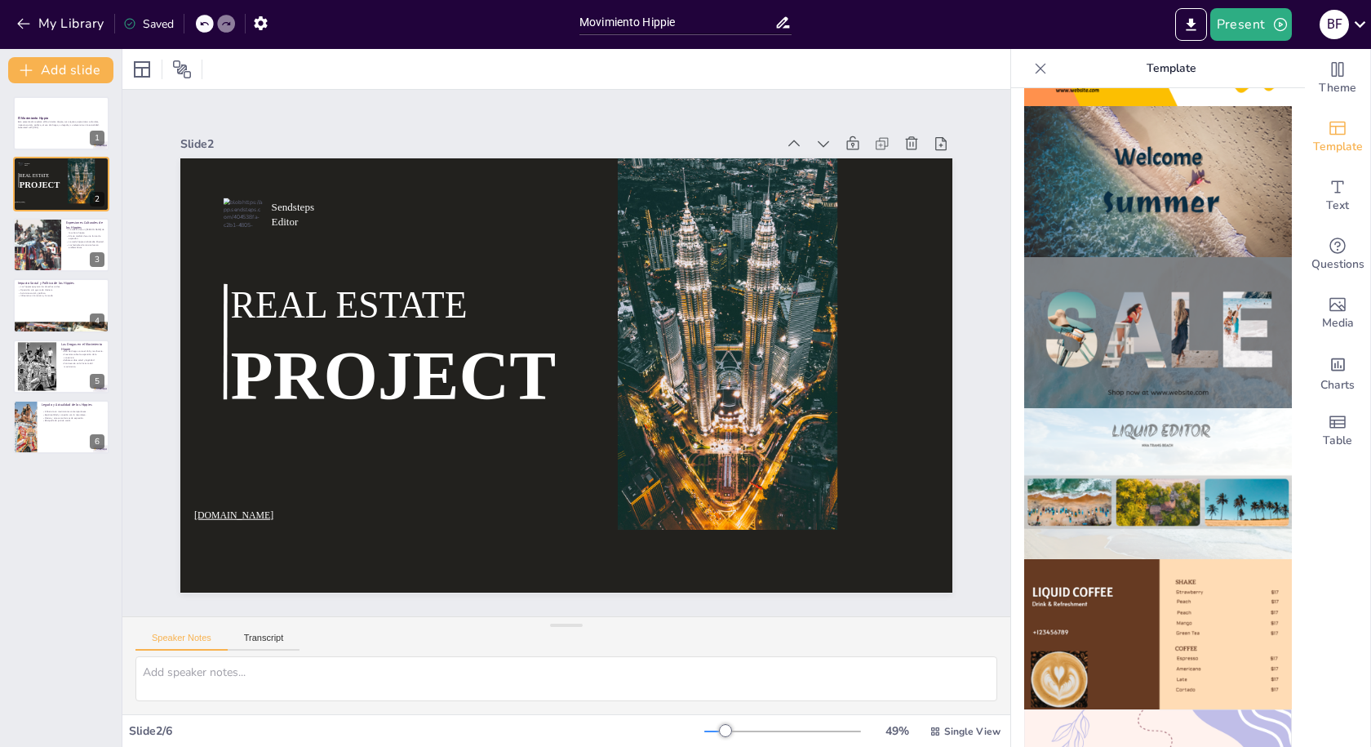
scroll to position [516, 0]
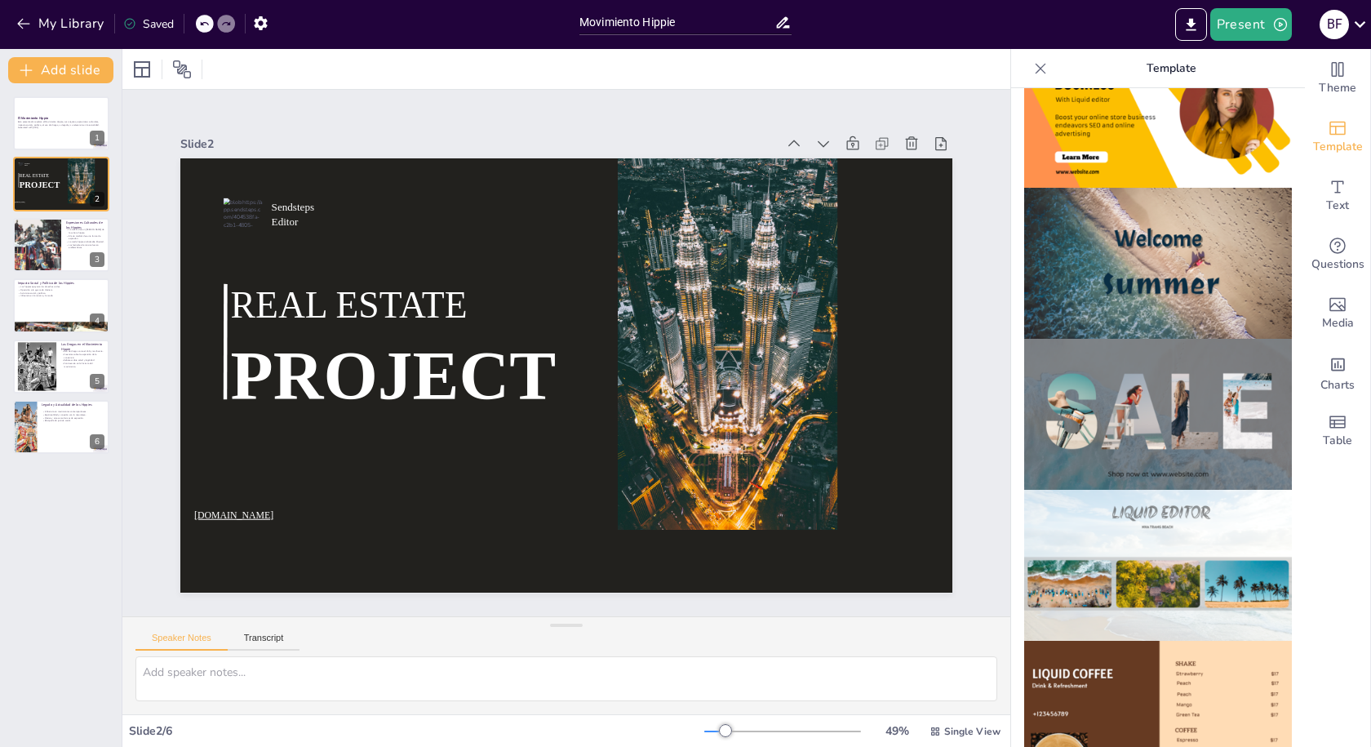
click at [1145, 301] on img at bounding box center [1158, 263] width 268 height 151
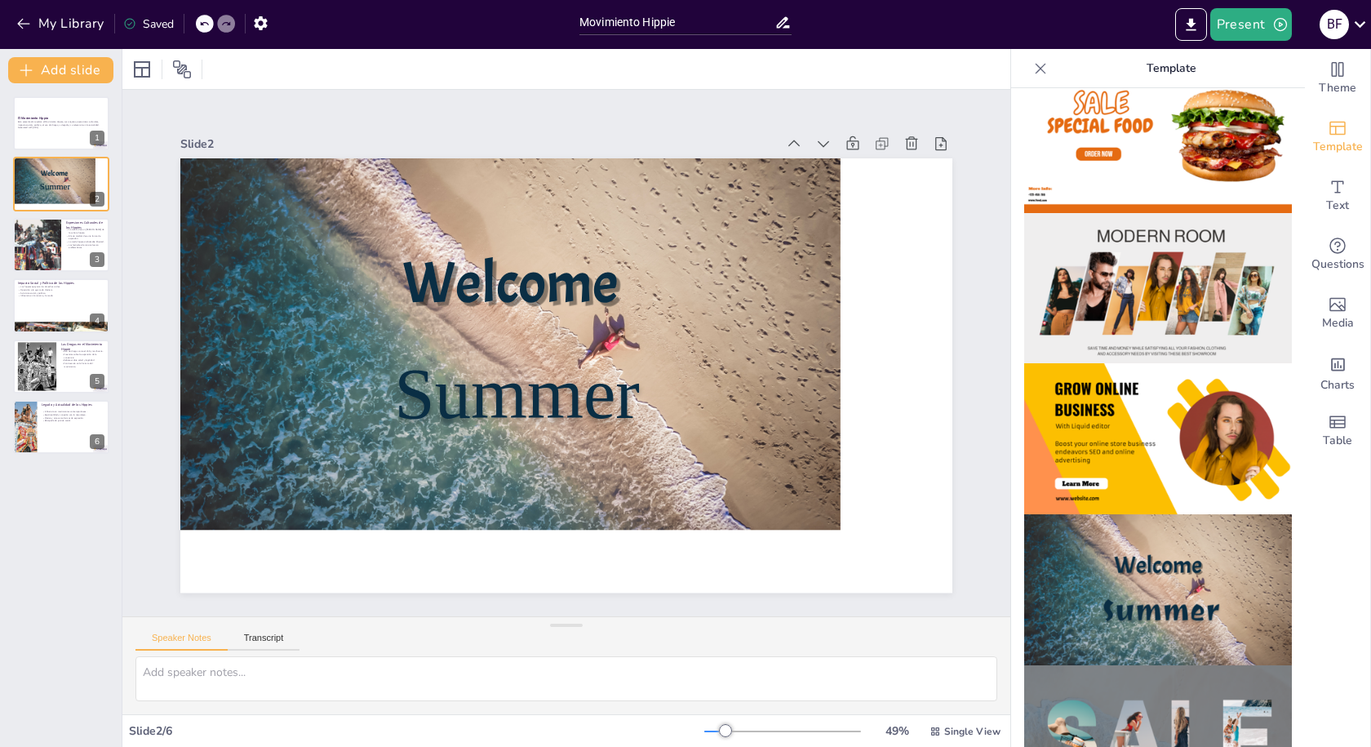
scroll to position [109, 0]
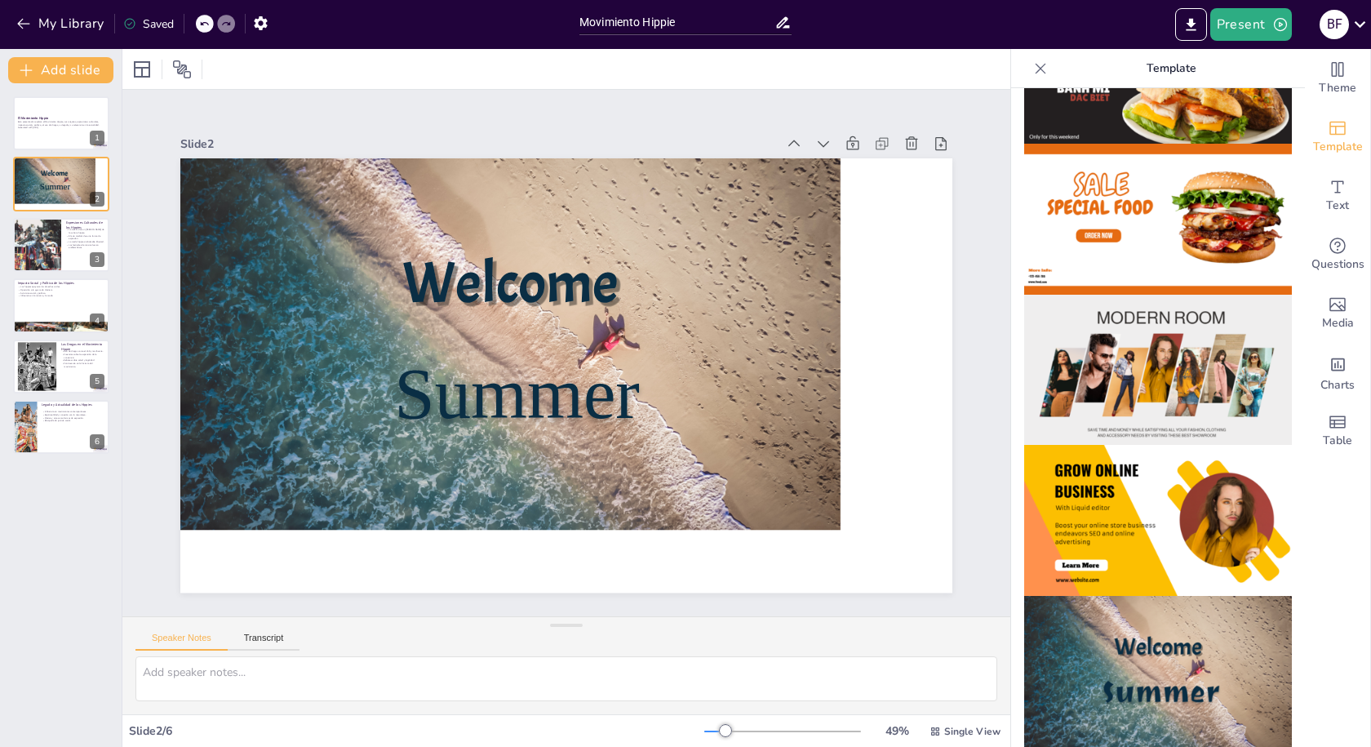
click at [1112, 307] on img at bounding box center [1158, 370] width 268 height 151
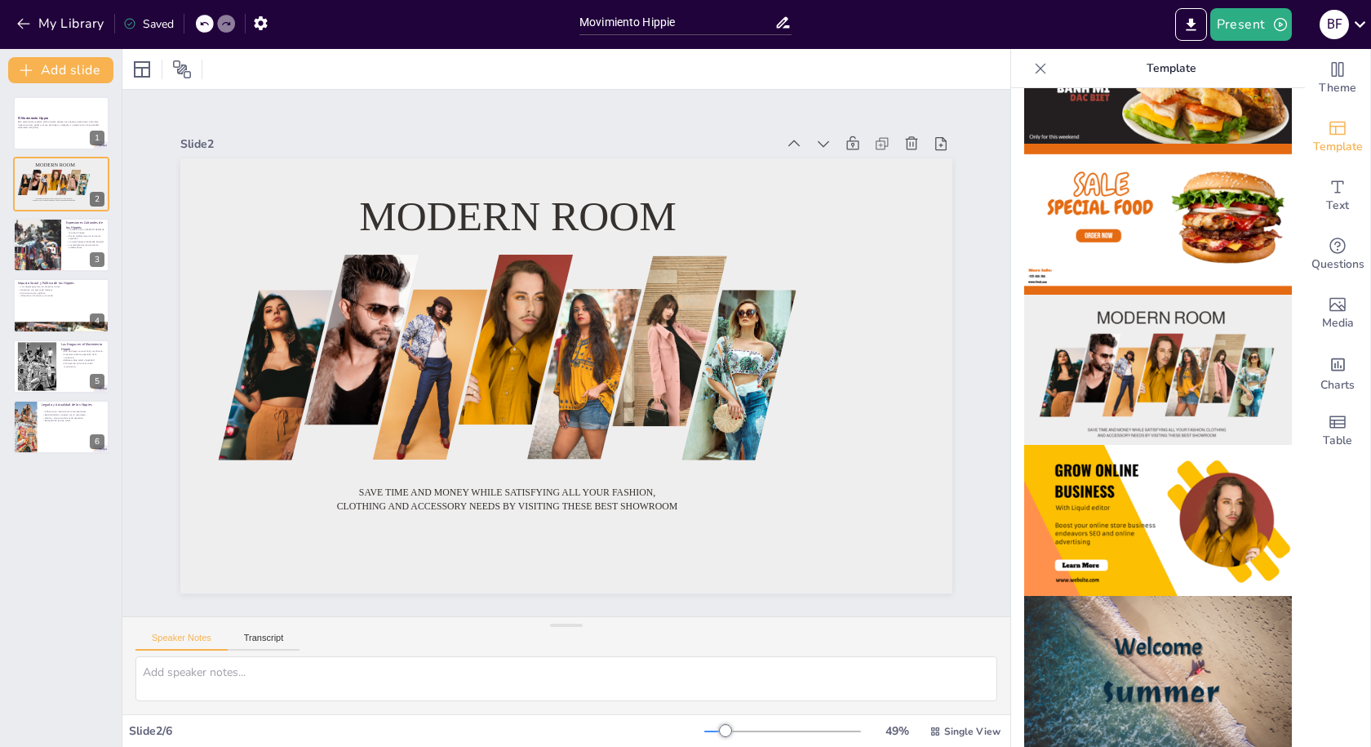
click at [1080, 248] on img at bounding box center [1158, 219] width 268 height 151
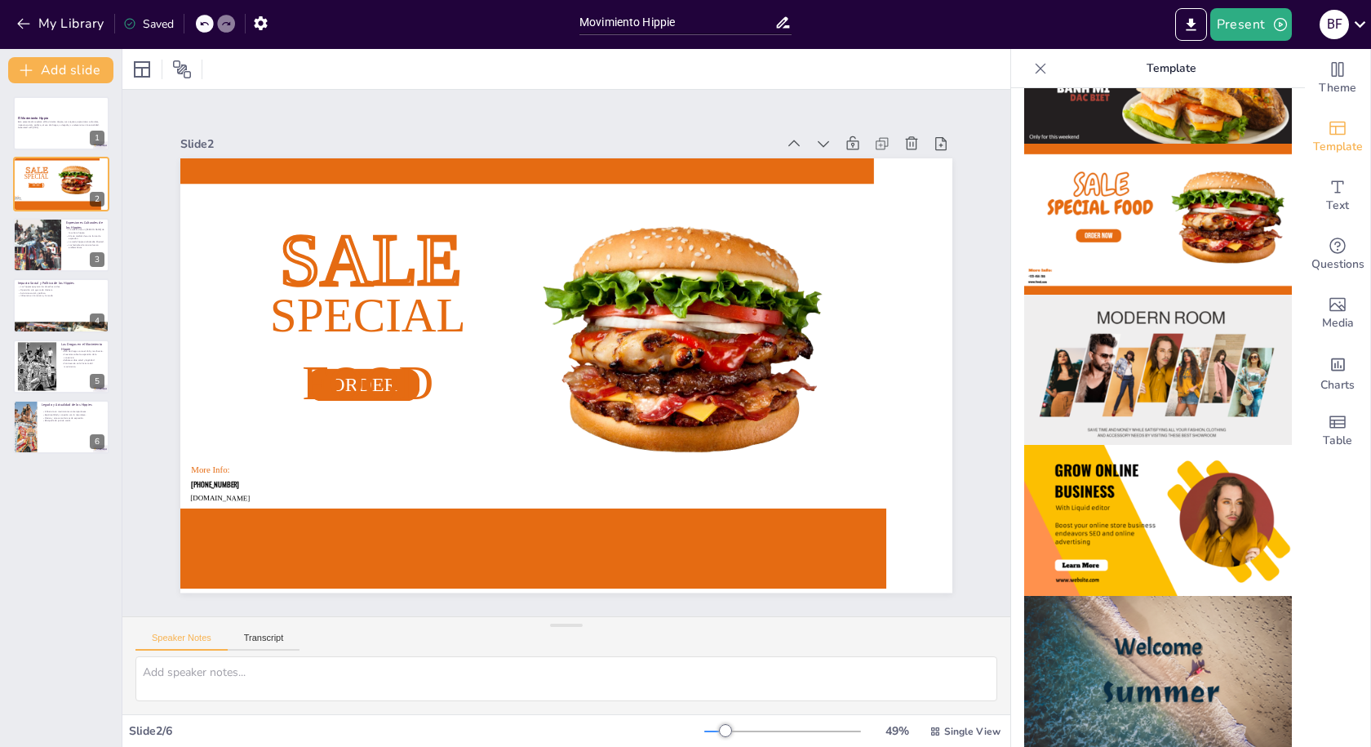
scroll to position [0, 0]
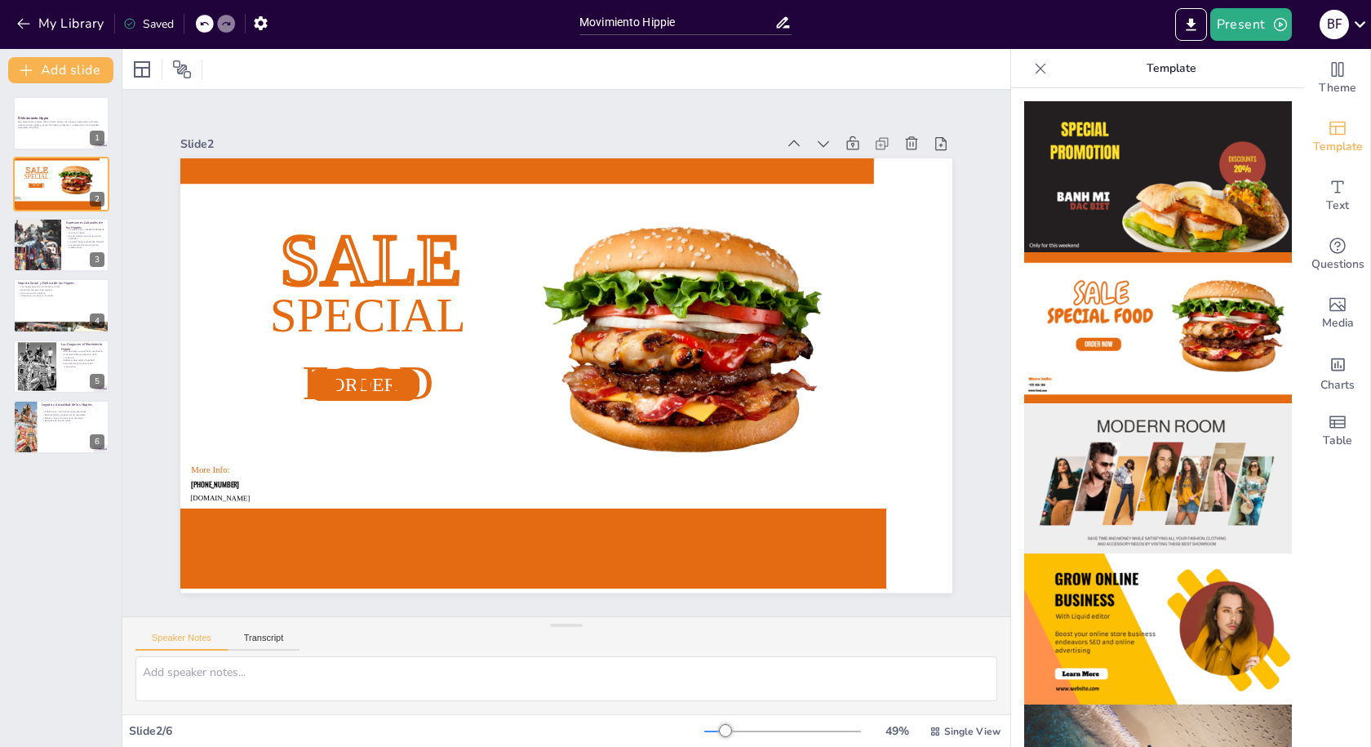
click at [1072, 252] on img at bounding box center [1158, 327] width 268 height 151
click at [1079, 197] on img at bounding box center [1158, 176] width 268 height 151
